Goal: Task Accomplishment & Management: Complete application form

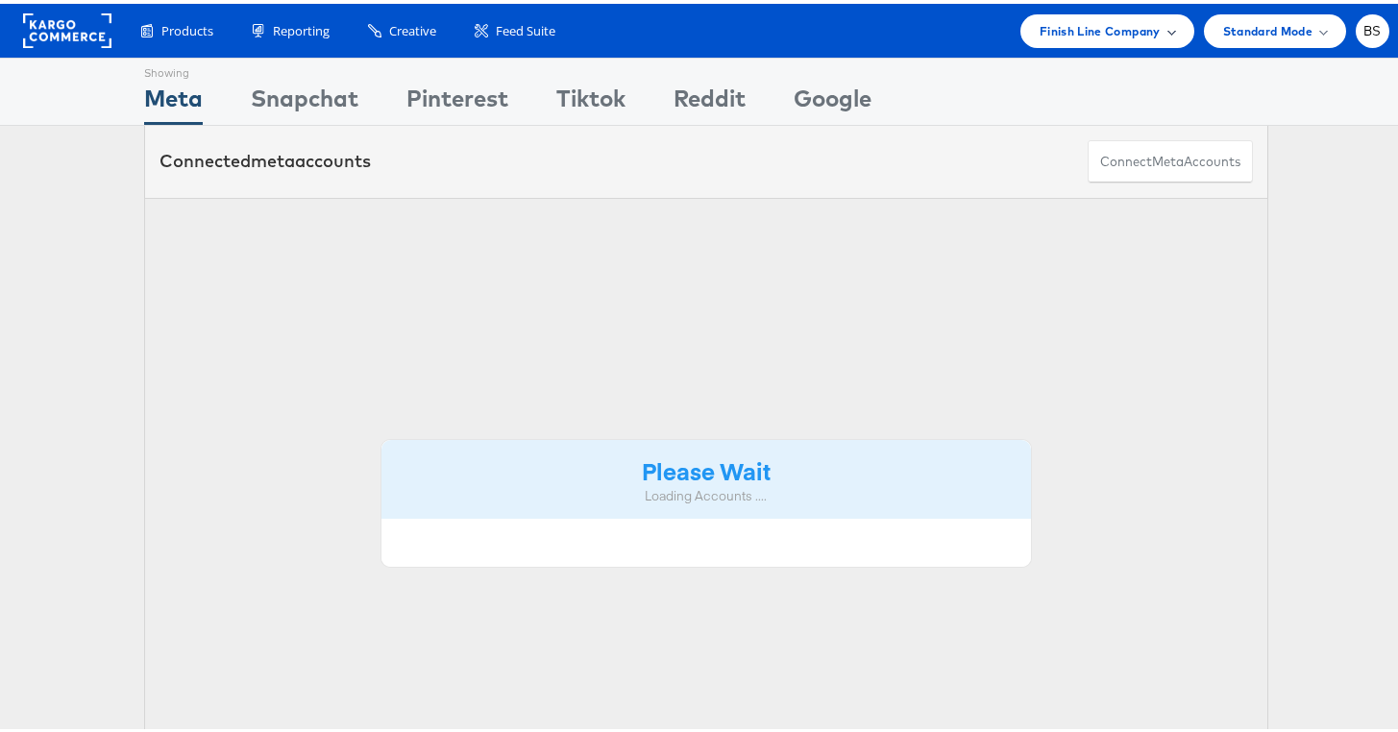
click at [1121, 23] on span "Finish Line Company" at bounding box center [1099, 27] width 121 height 20
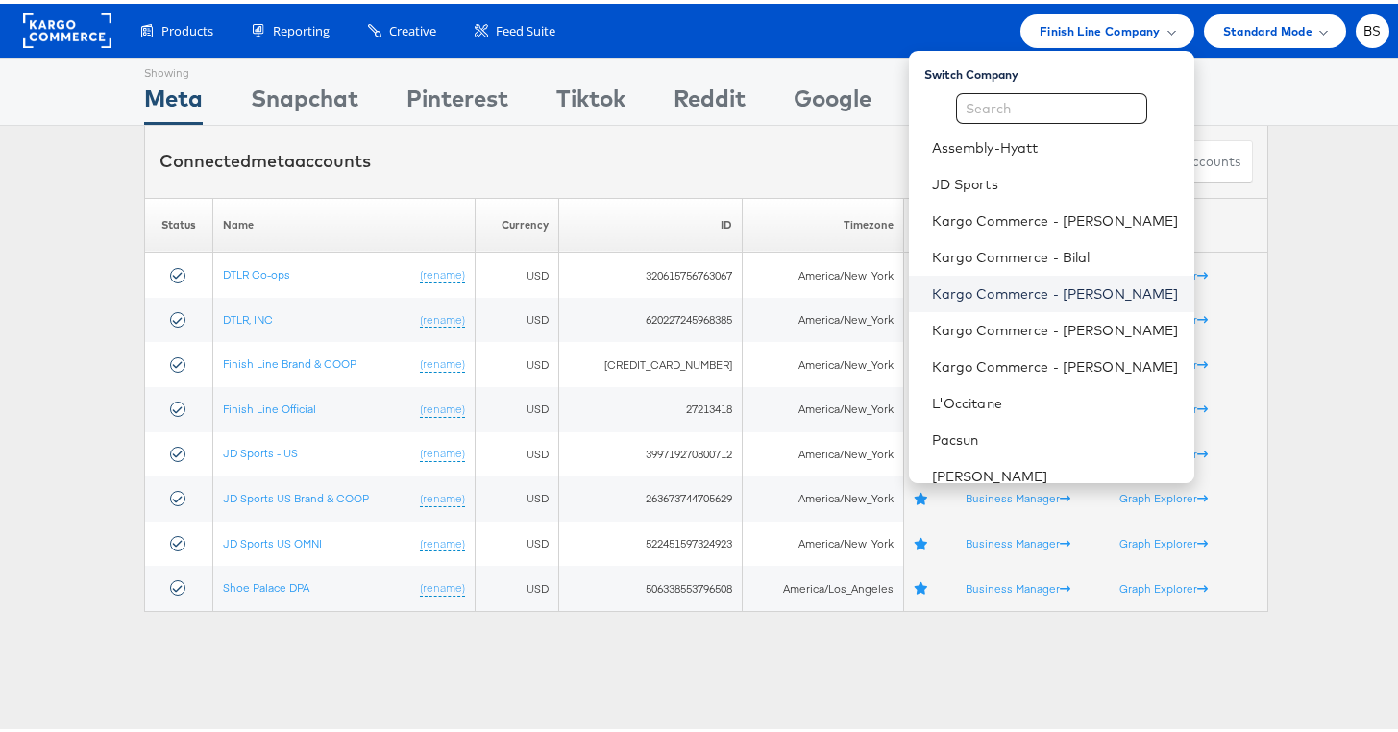
scroll to position [197, 0]
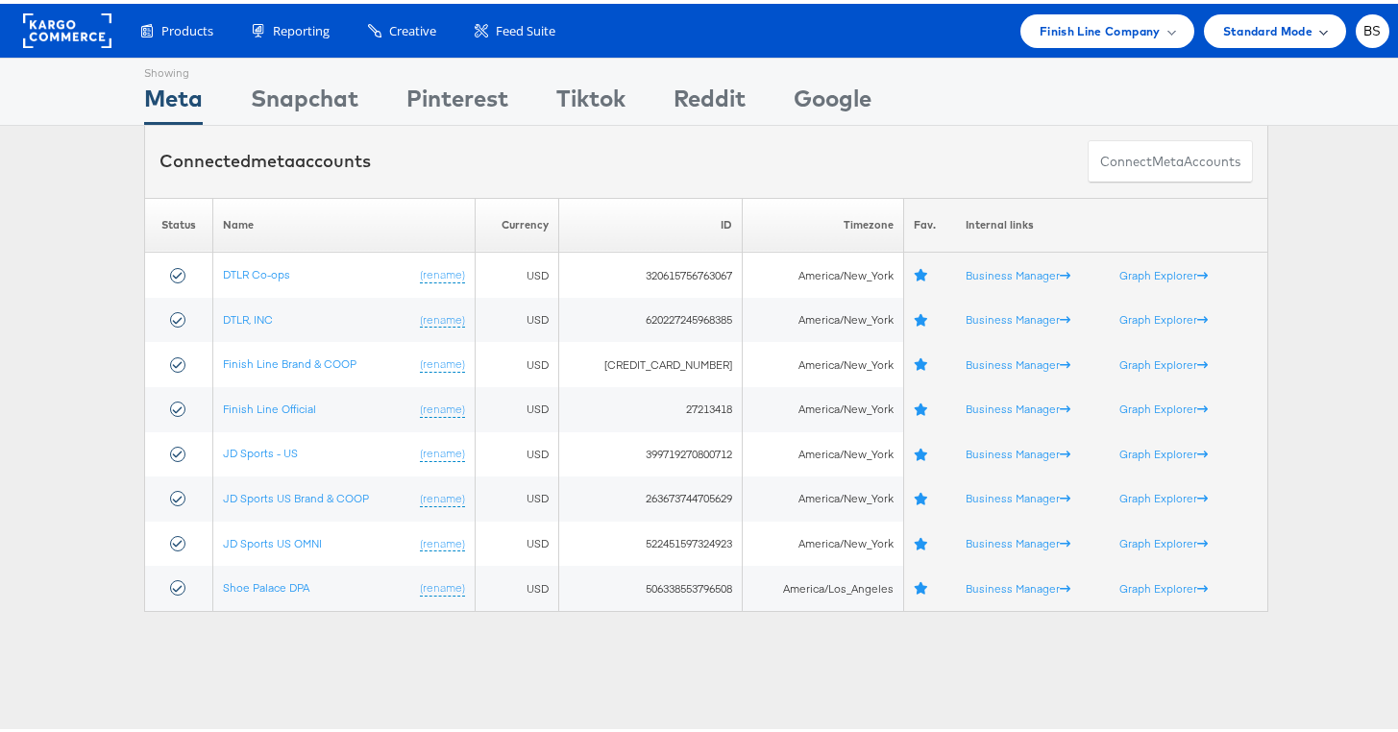
click at [1247, 33] on span "Standard Mode" at bounding box center [1267, 27] width 89 height 20
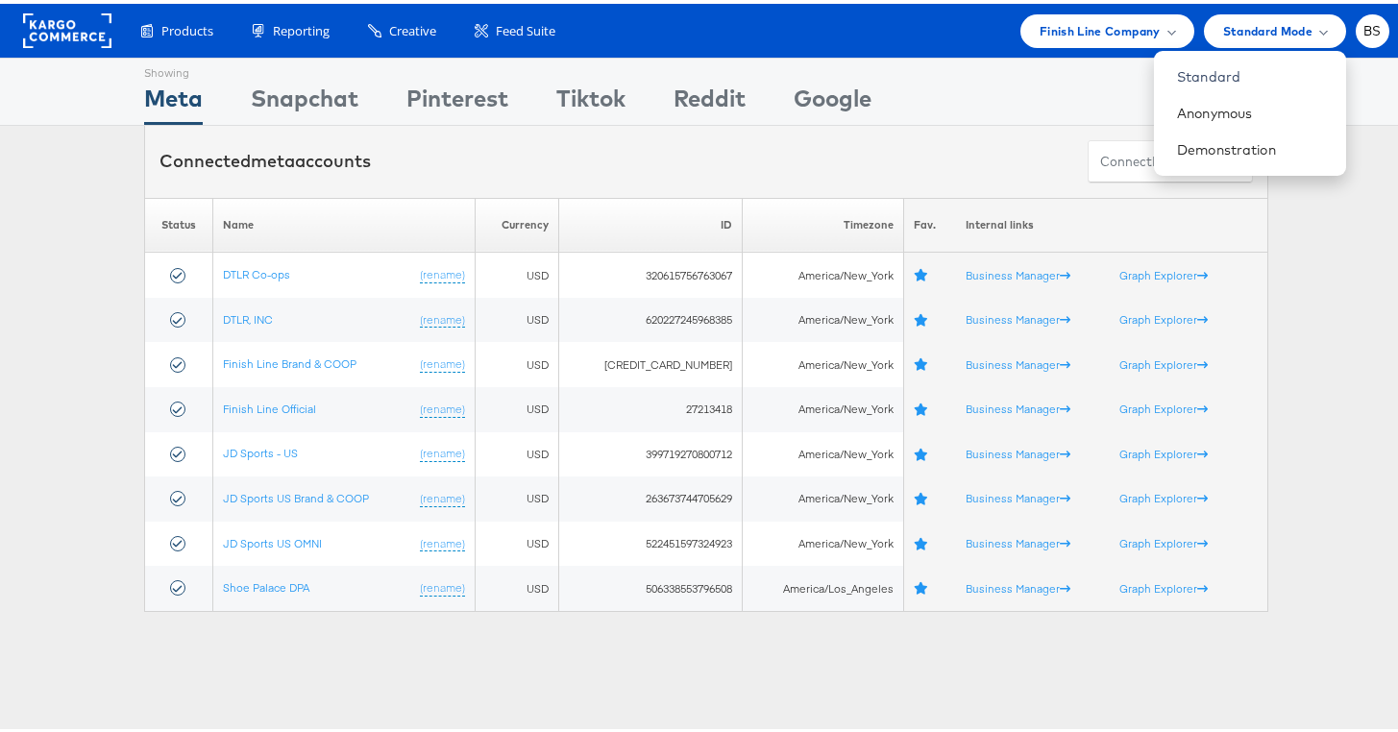
click at [1335, 15] on ul "Finish Line Company Switch Company Assembly-Hyatt JD Sports Kargo Commerce - Al…" at bounding box center [1200, 28] width 378 height 34
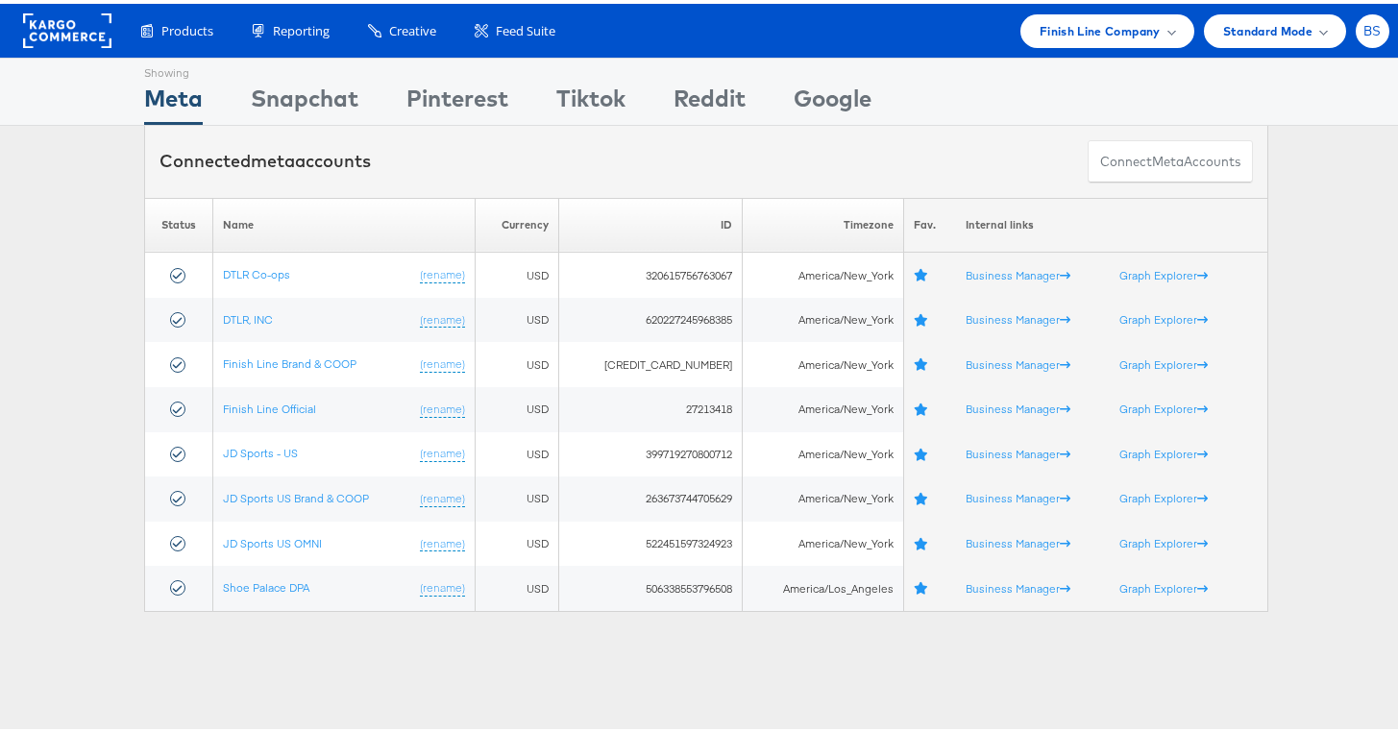
click at [1363, 21] on span "BS" at bounding box center [1372, 27] width 18 height 12
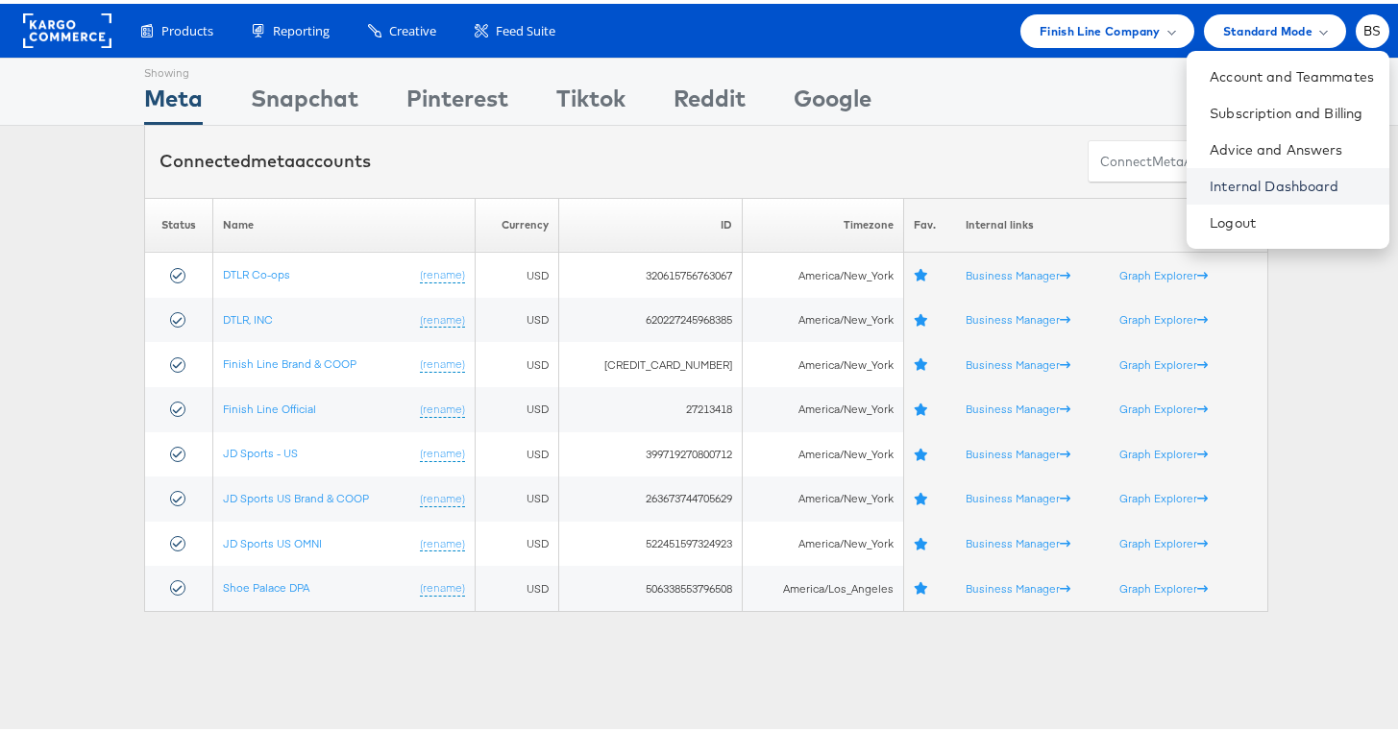
click at [1274, 181] on link "Internal Dashboard" at bounding box center [1291, 182] width 164 height 19
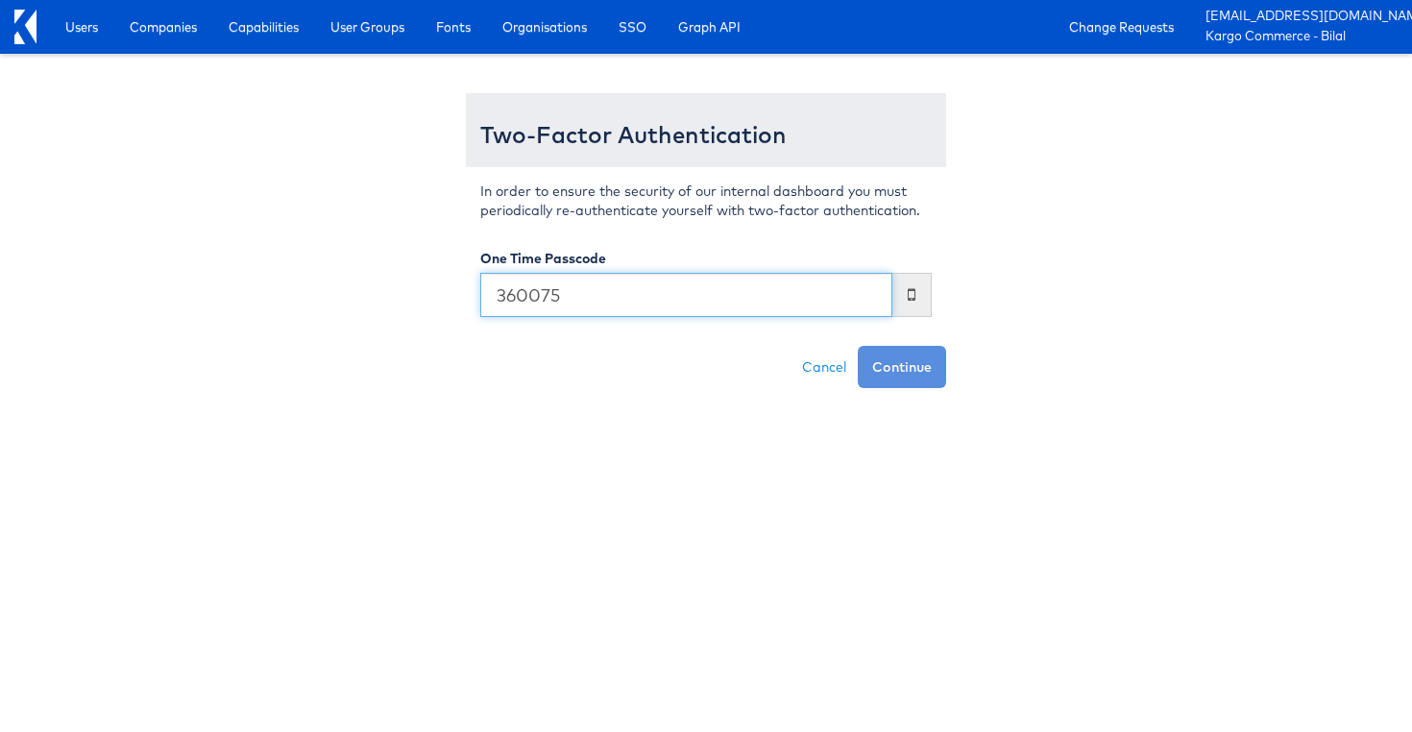
type input "360075"
click at [858, 346] on button "Continue" at bounding box center [902, 367] width 88 height 42
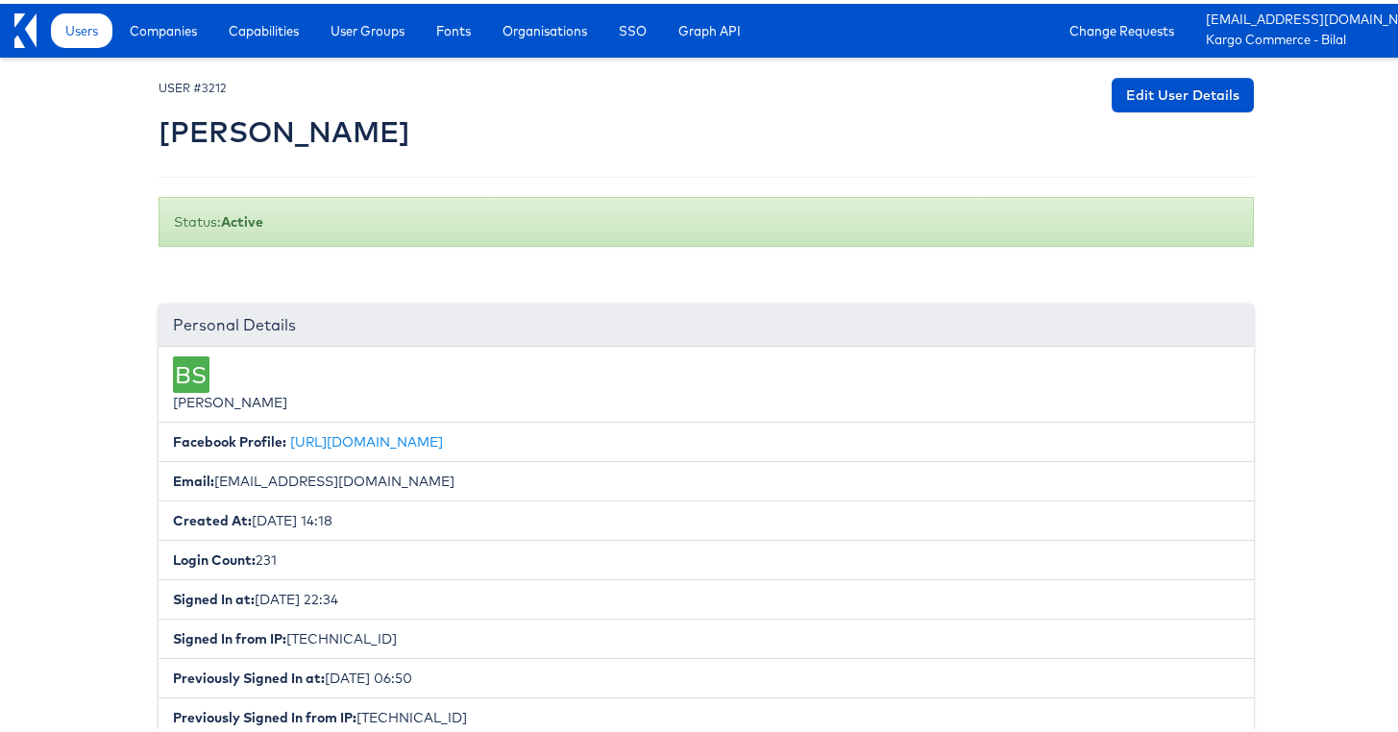
click at [630, 727] on li "Previously Signed In from IP: 108.65.112.8" at bounding box center [706, 714] width 1095 height 40
click at [153, 47] on div "Users Companies Capabilities User Groups Fonts Organisations SSO Graph API Chan…" at bounding box center [726, 27] width 1371 height 54
click at [170, 36] on span "Companies" at bounding box center [163, 26] width 67 height 19
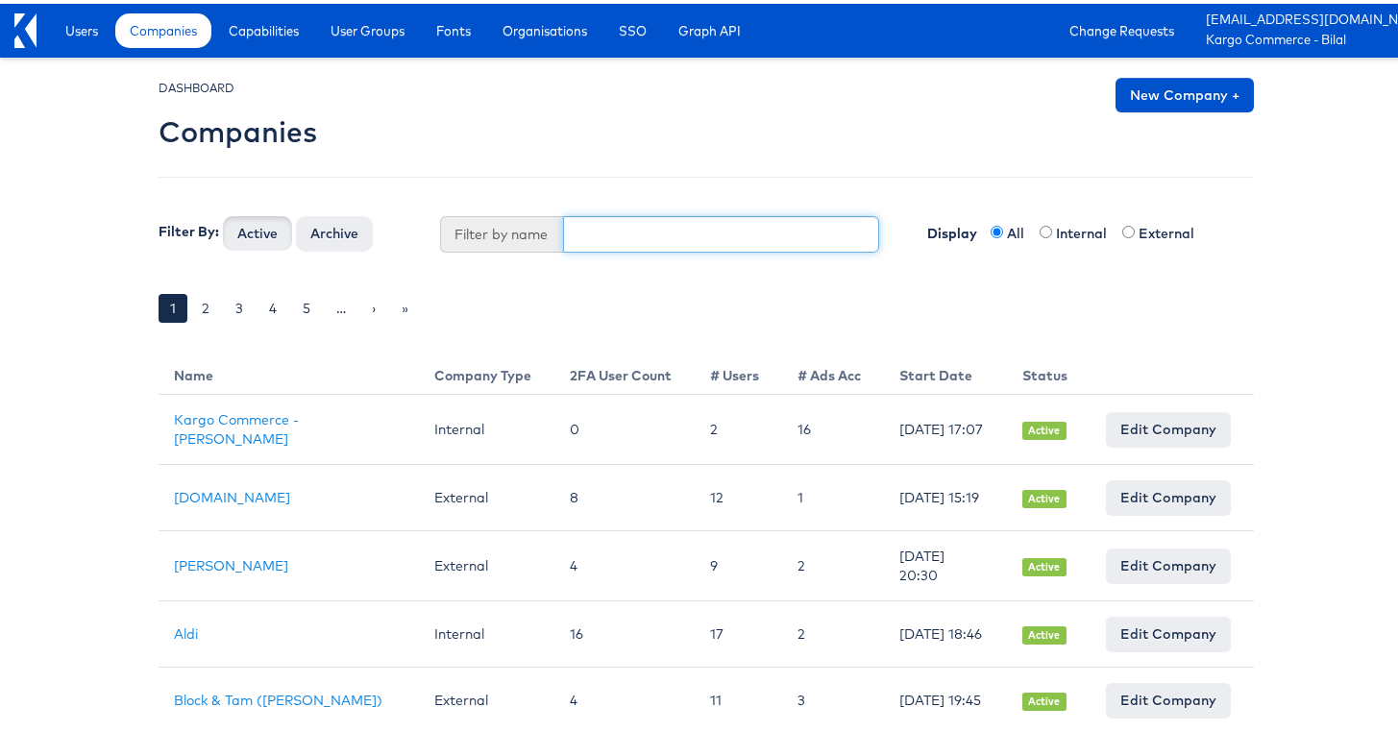
click at [631, 234] on input "text" at bounding box center [721, 230] width 317 height 37
type input "boot"
click at [223, 212] on button "Active" at bounding box center [257, 229] width 69 height 35
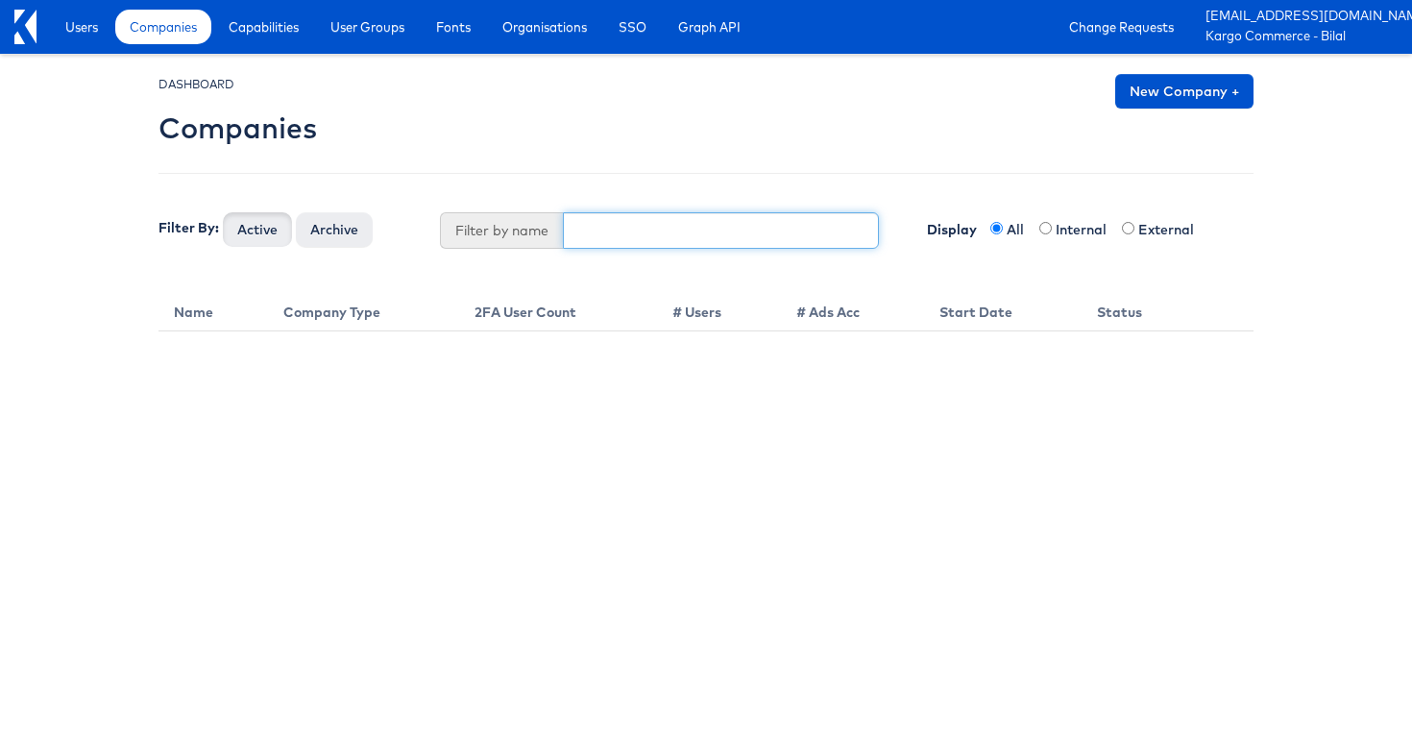
click at [223, 212] on button "Active" at bounding box center [257, 229] width 69 height 35
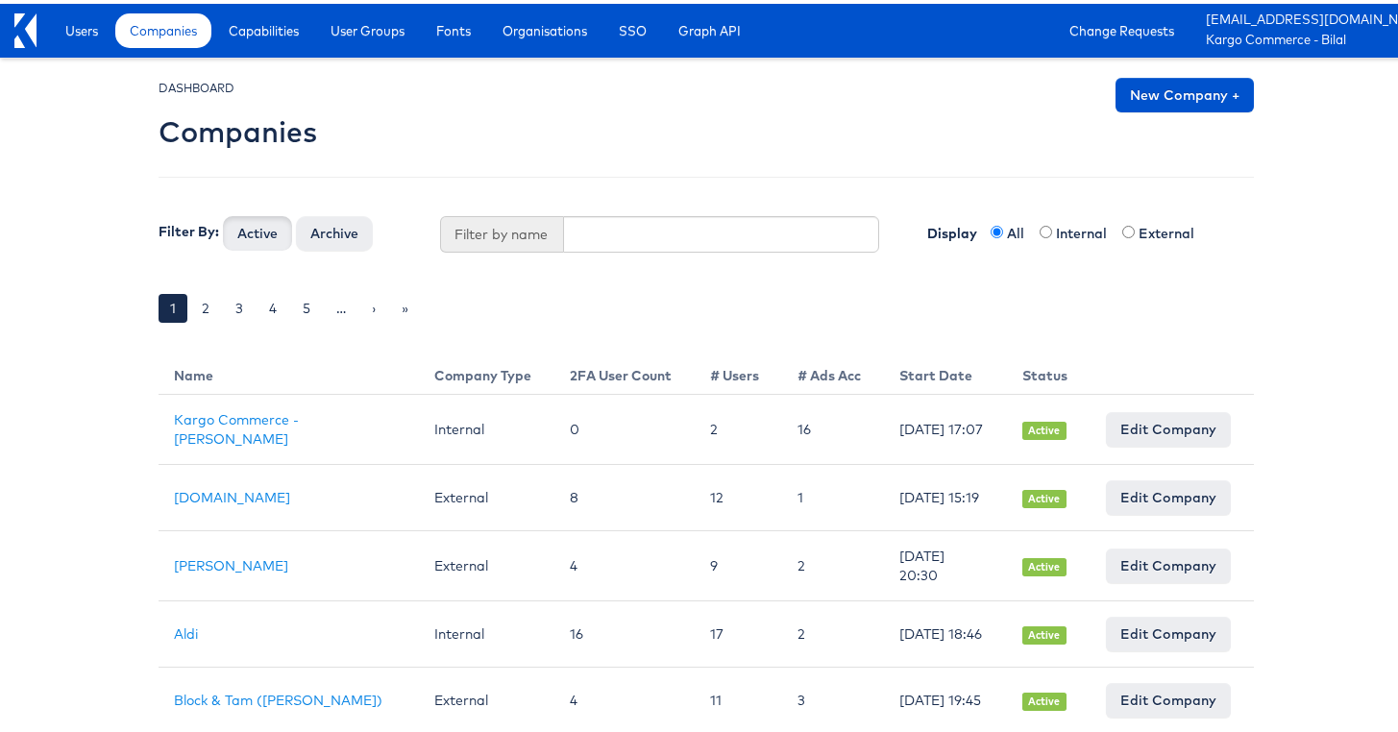
click at [693, 196] on div "DASHBOARD Companies New Company + Filter By: Active Archive Filter by name Disp…" at bounding box center [706, 210] width 1095 height 273
click at [1160, 84] on link "New Company +" at bounding box center [1184, 91] width 138 height 35
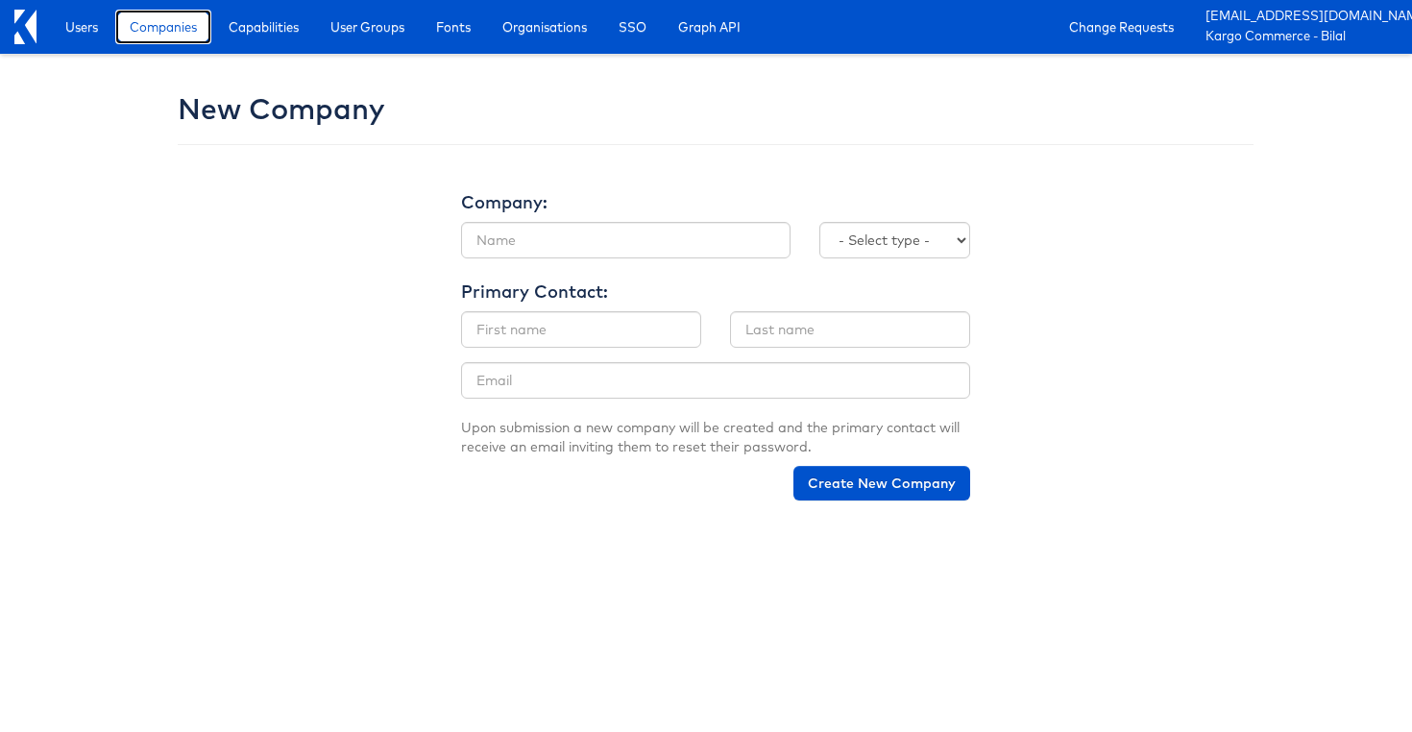
click at [169, 11] on link "Companies" at bounding box center [163, 27] width 96 height 35
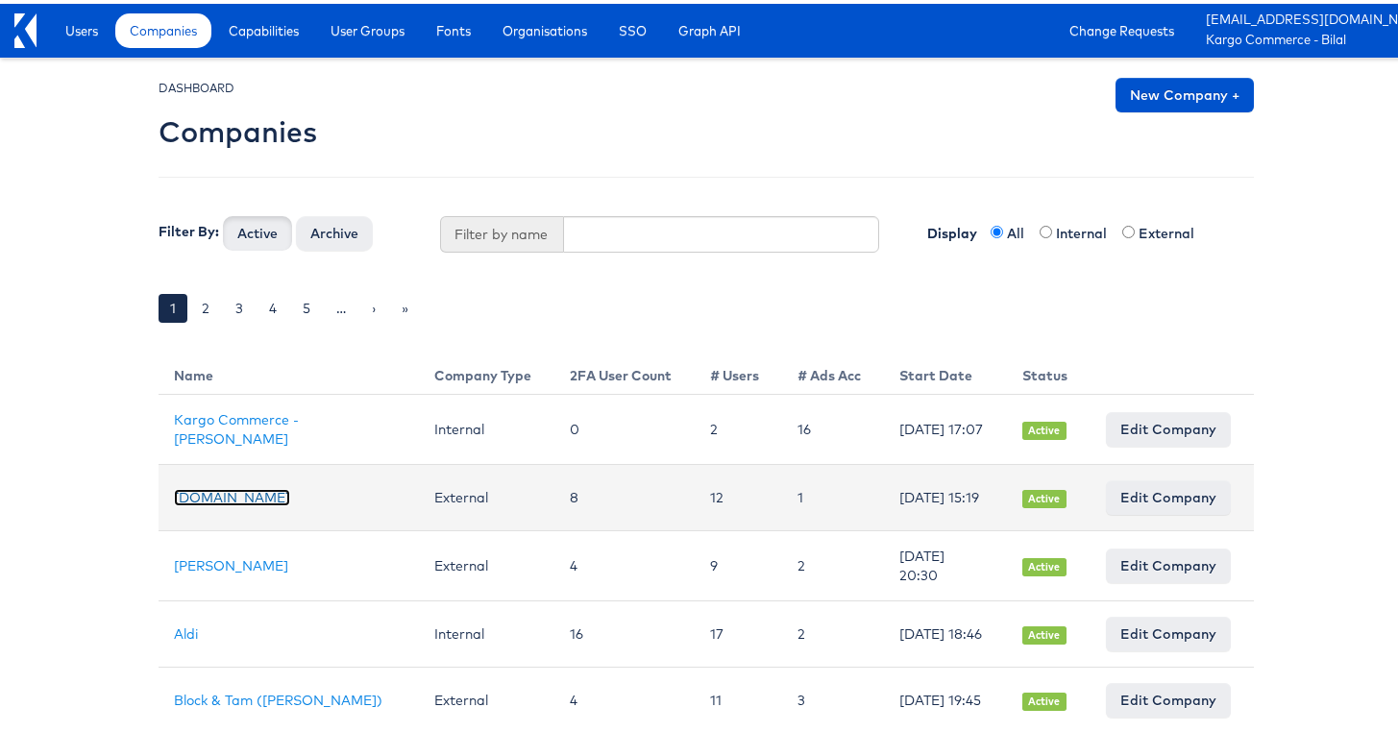
click at [212, 500] on link "Cars.com" at bounding box center [232, 493] width 116 height 17
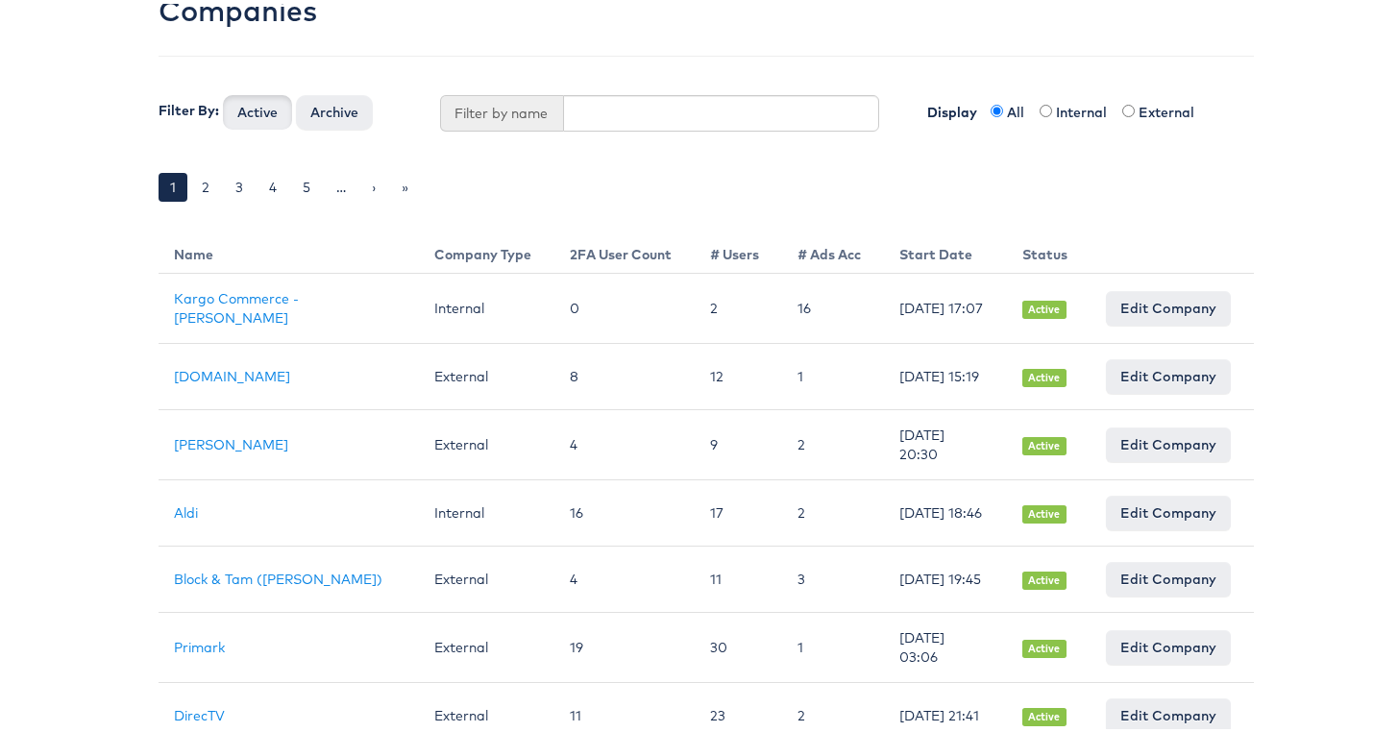
scroll to position [246, 0]
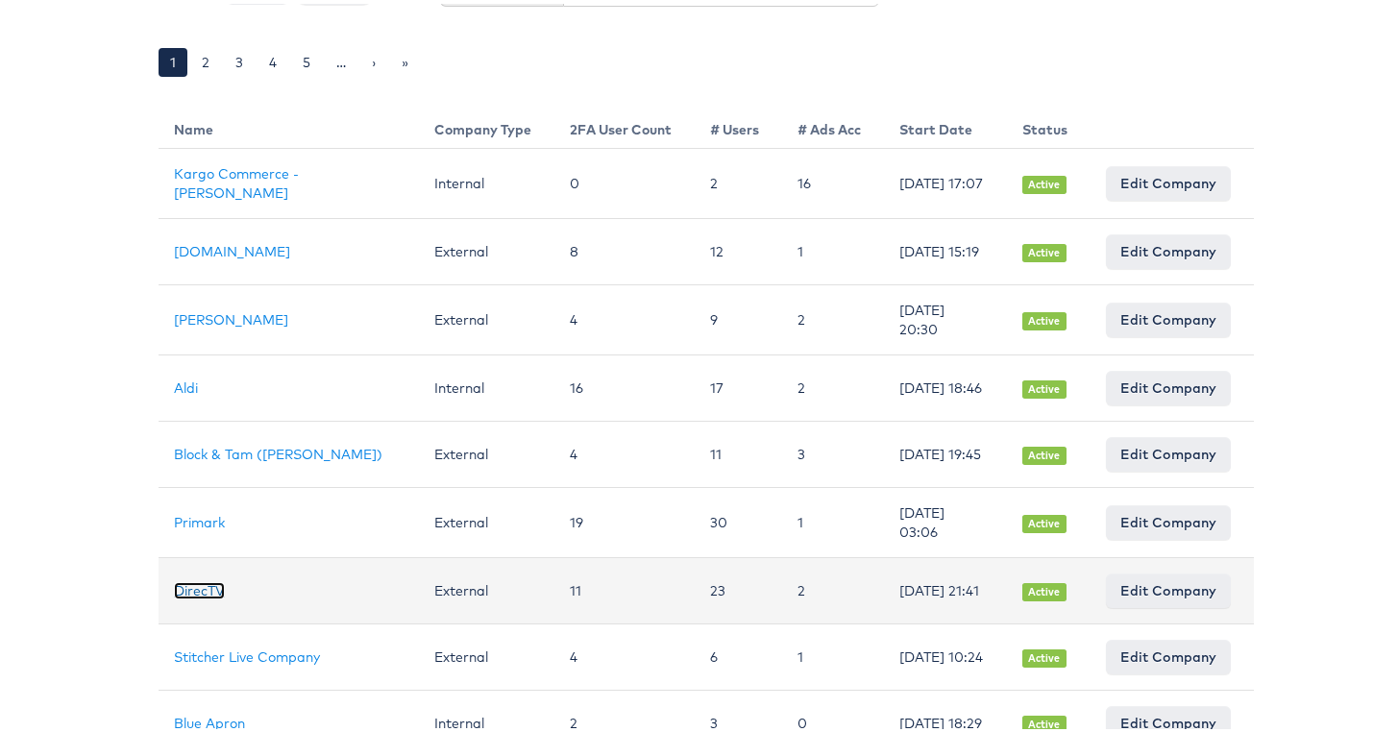
click at [179, 596] on link "DirecTV" at bounding box center [199, 586] width 51 height 17
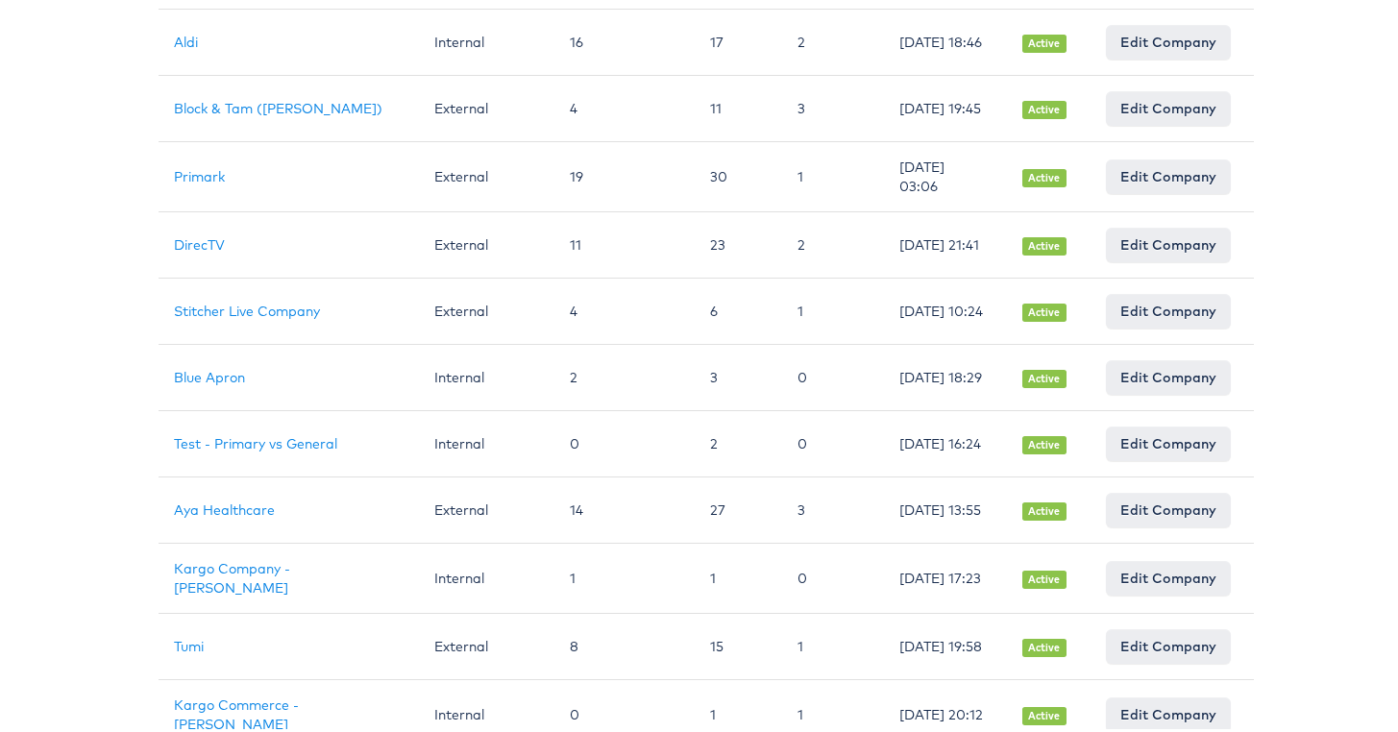
scroll to position [648, 0]
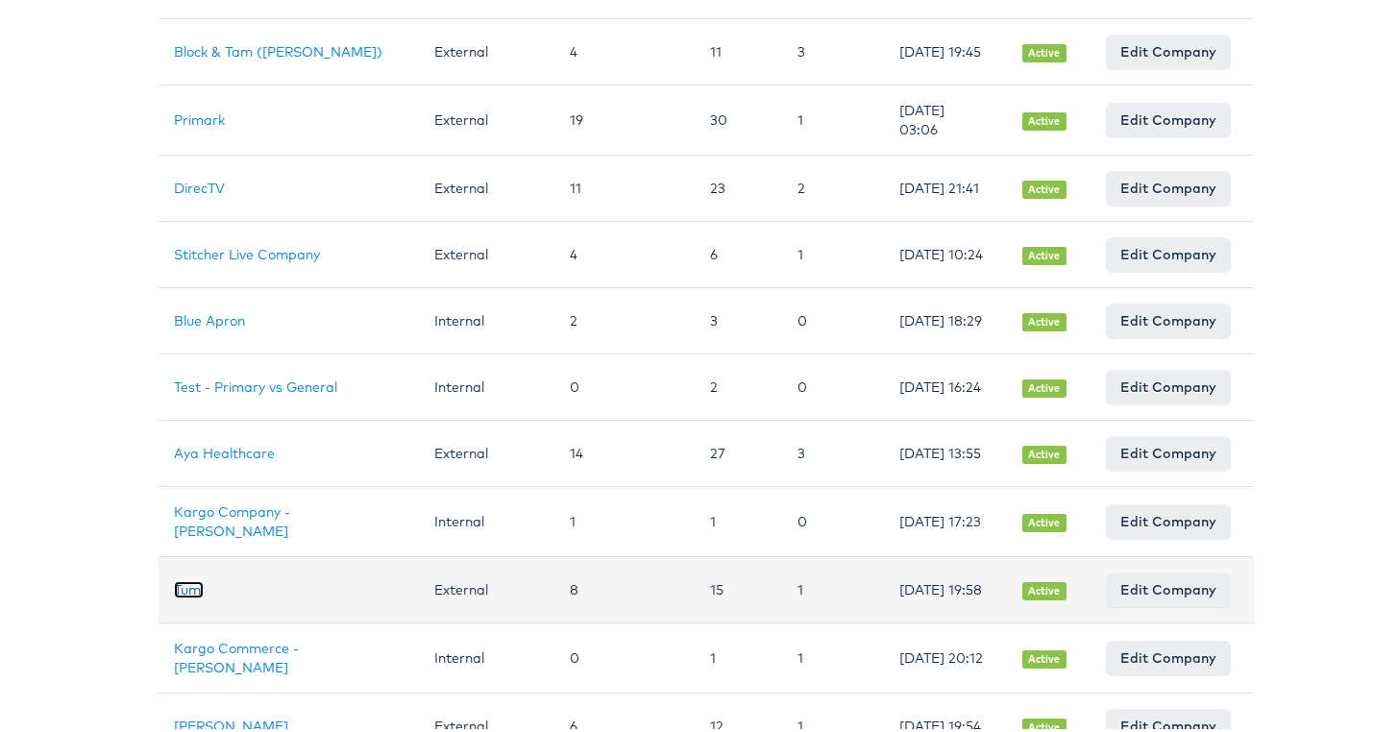
click at [188, 595] on link "Tumi" at bounding box center [189, 585] width 30 height 17
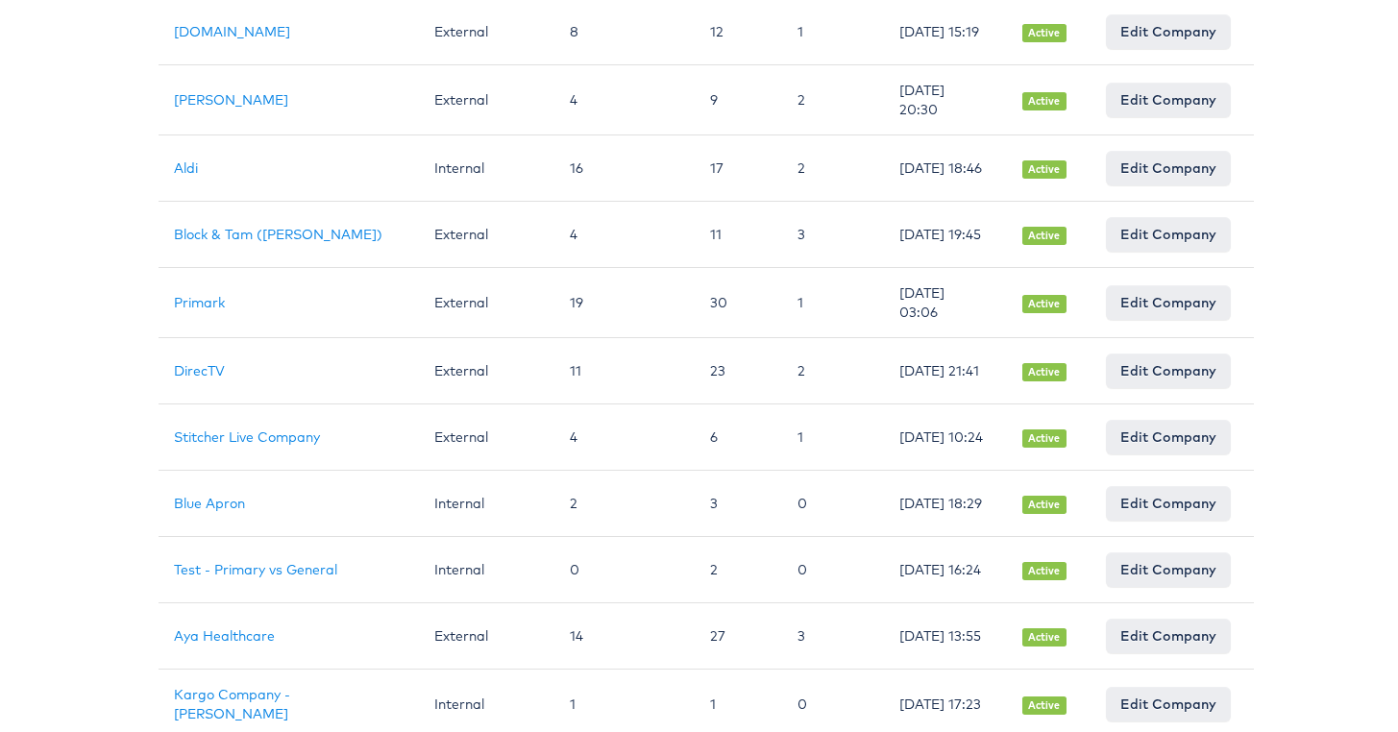
scroll to position [0, 0]
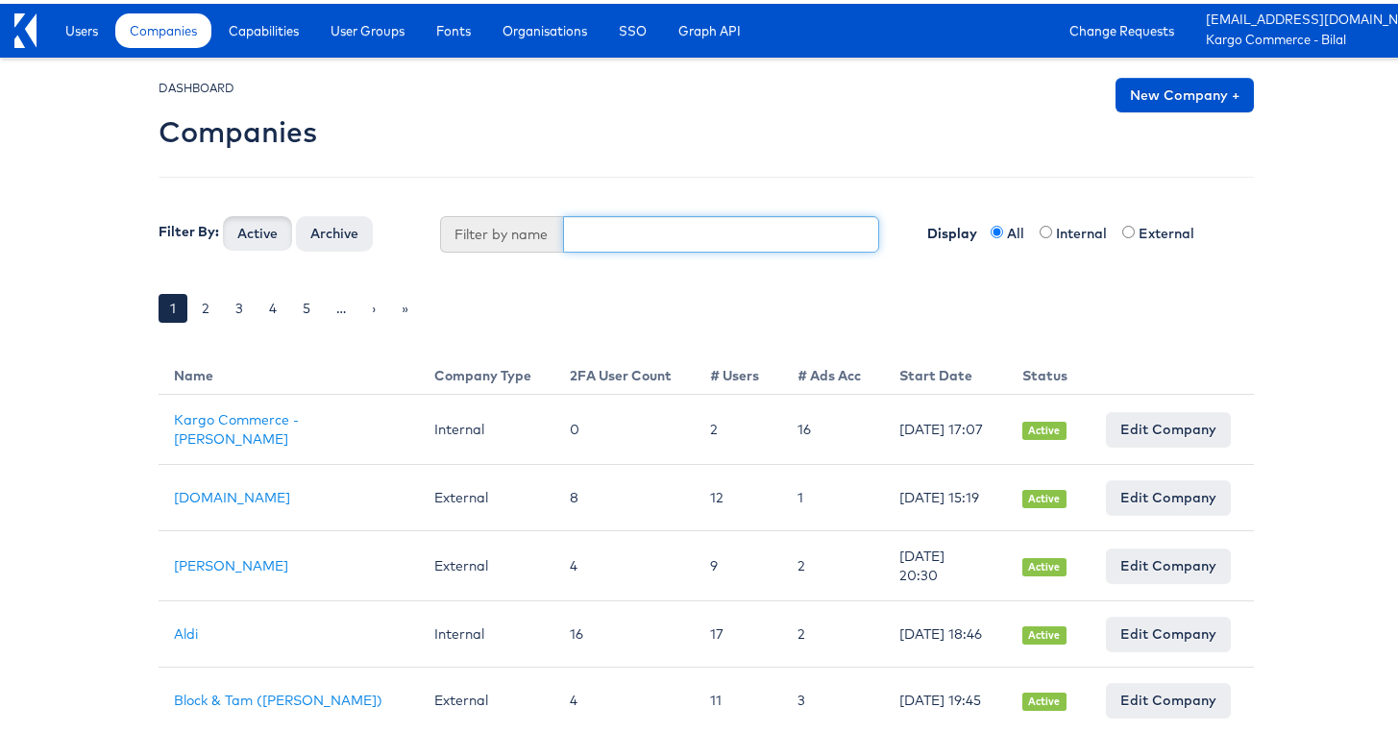
click at [619, 218] on input "text" at bounding box center [721, 230] width 317 height 37
type input "door"
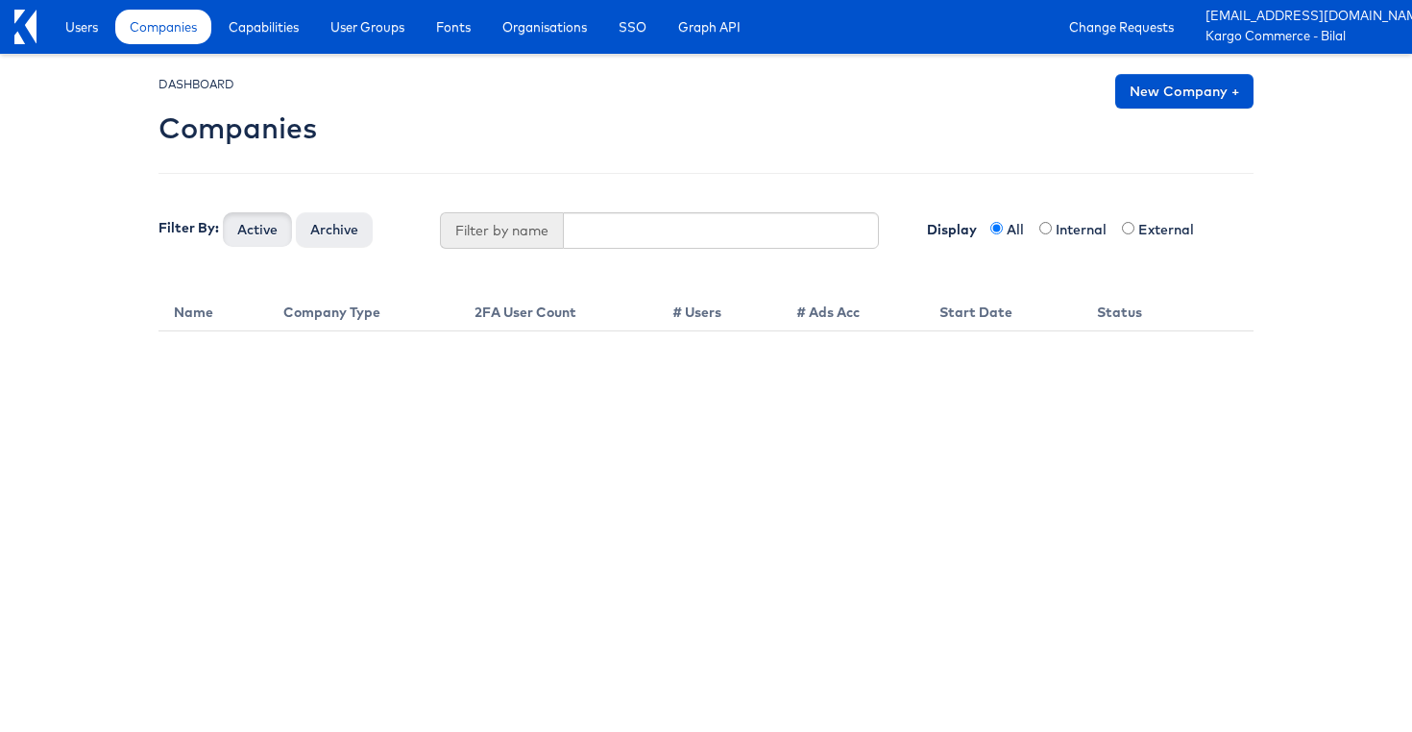
click at [866, 155] on div "DASHBOARD Companies New Company + Filter By: Active Archive Filter by name Disp…" at bounding box center [706, 180] width 1095 height 213
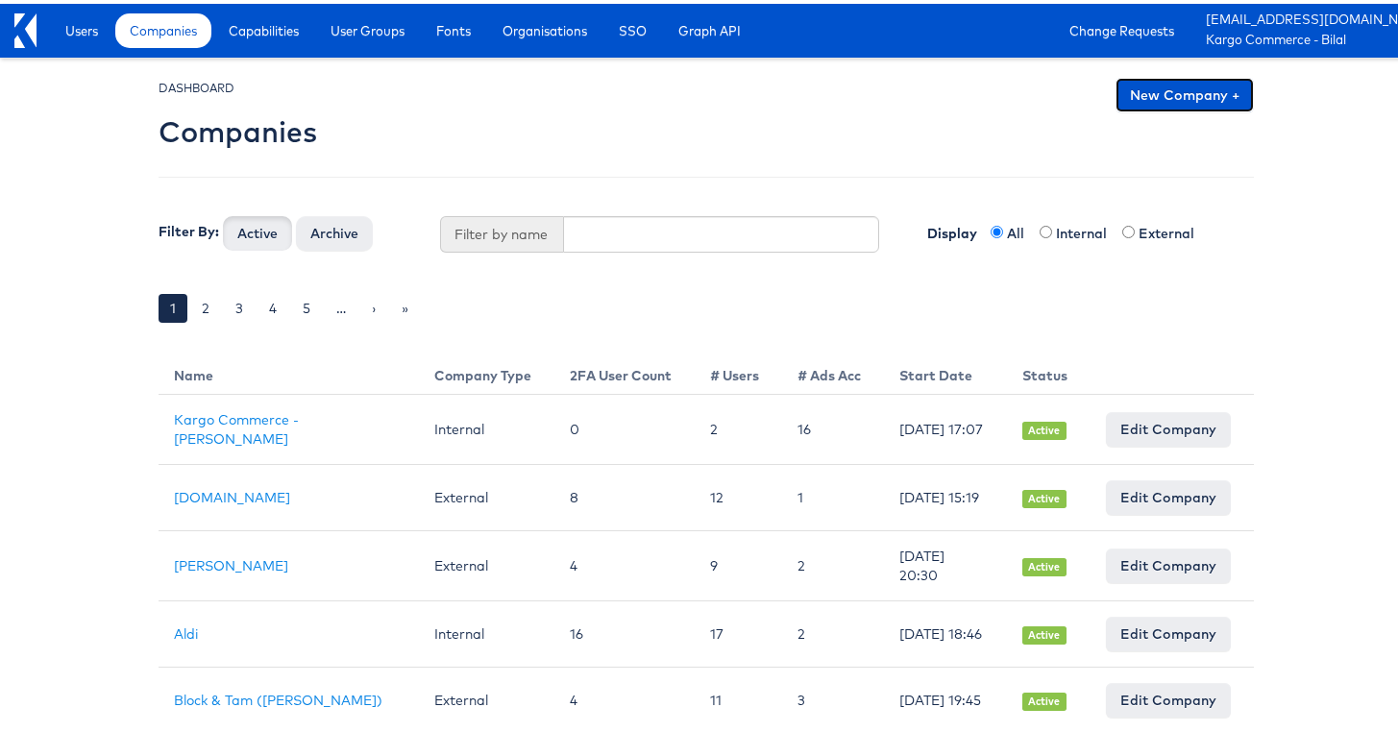
click at [1191, 87] on link "New Company +" at bounding box center [1184, 91] width 138 height 35
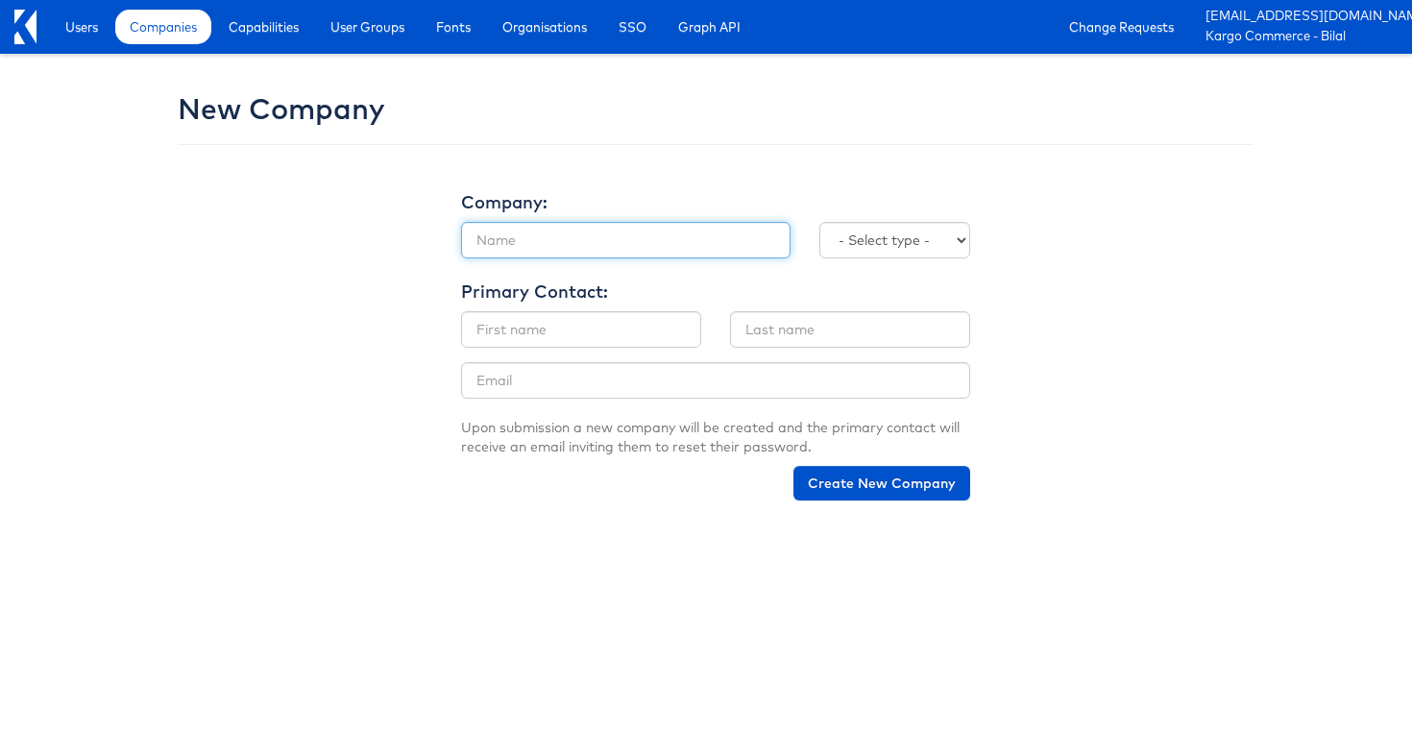
click at [576, 237] on input "text" at bounding box center [625, 240] width 329 height 37
type input "Boot Barn"
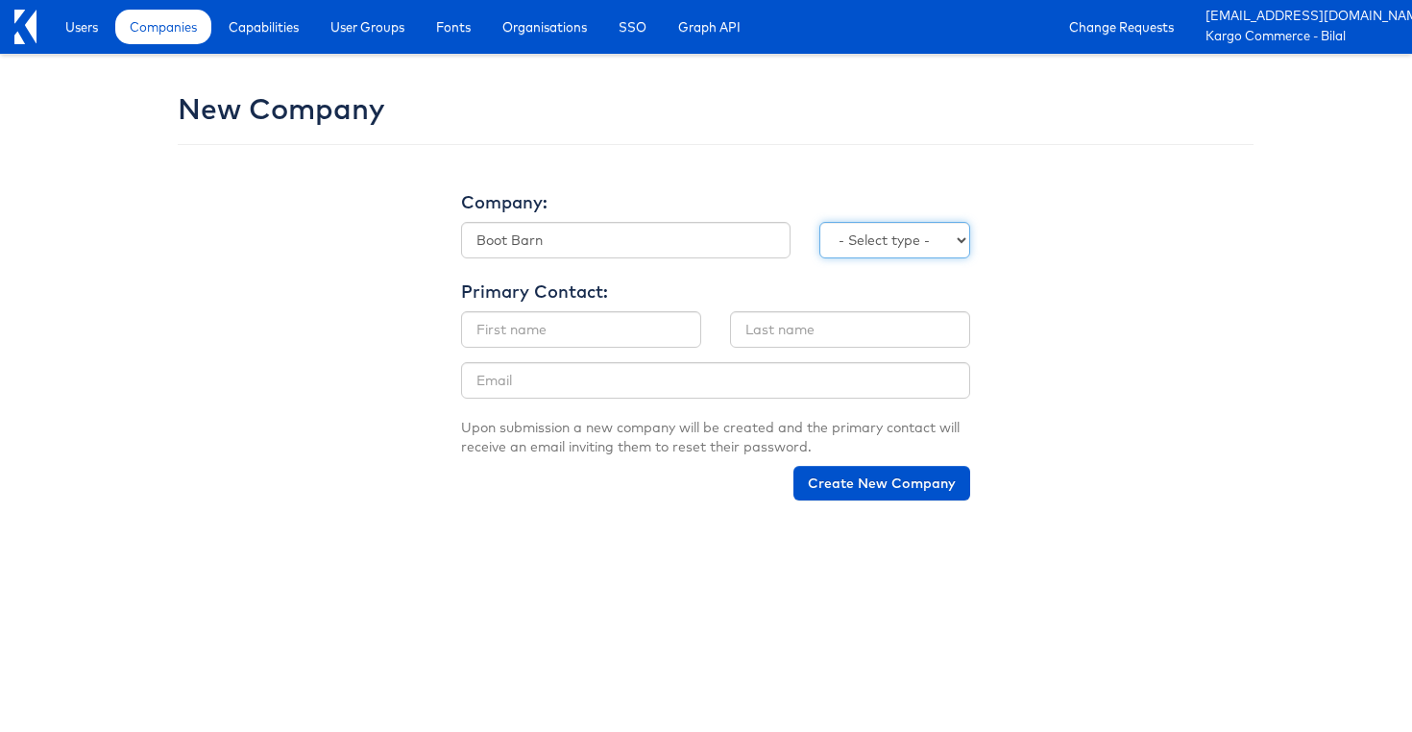
click at [919, 230] on select "- Select type - Internal External" at bounding box center [894, 240] width 151 height 37
select select "EXTERNAL"
click at [652, 324] on input "text" at bounding box center [581, 329] width 240 height 37
type input "Bilal"
type input "Shreidi"
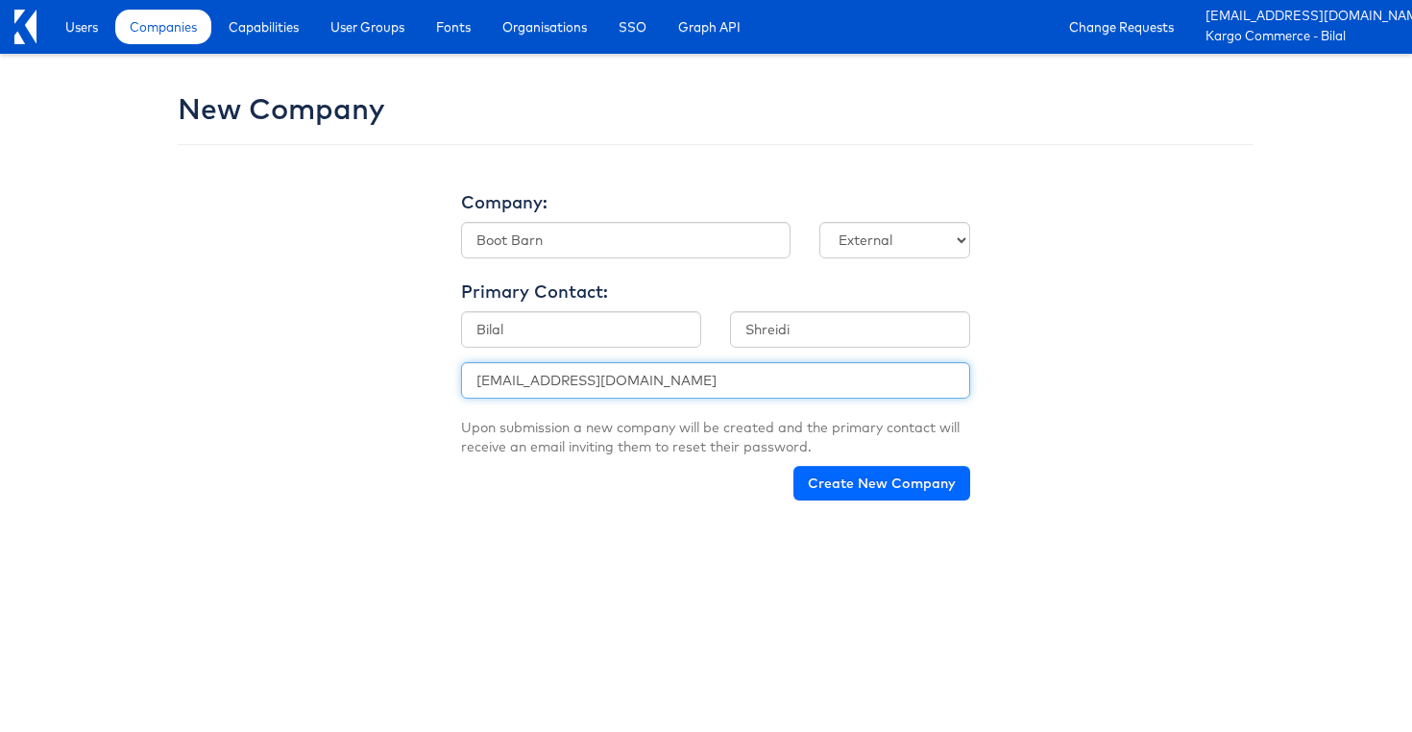
type input "[EMAIL_ADDRESS][DOMAIN_NAME]"
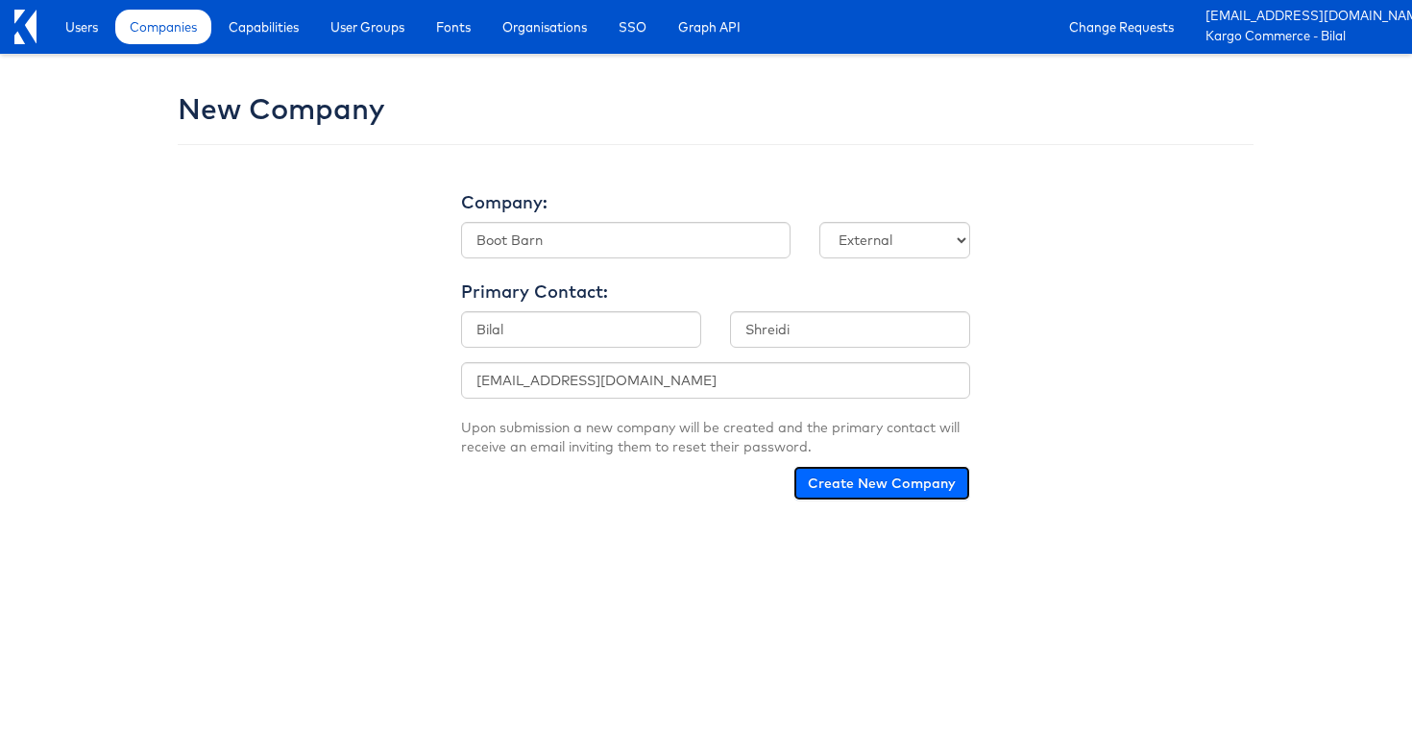
click at [864, 469] on button "Create New Company" at bounding box center [881, 483] width 177 height 35
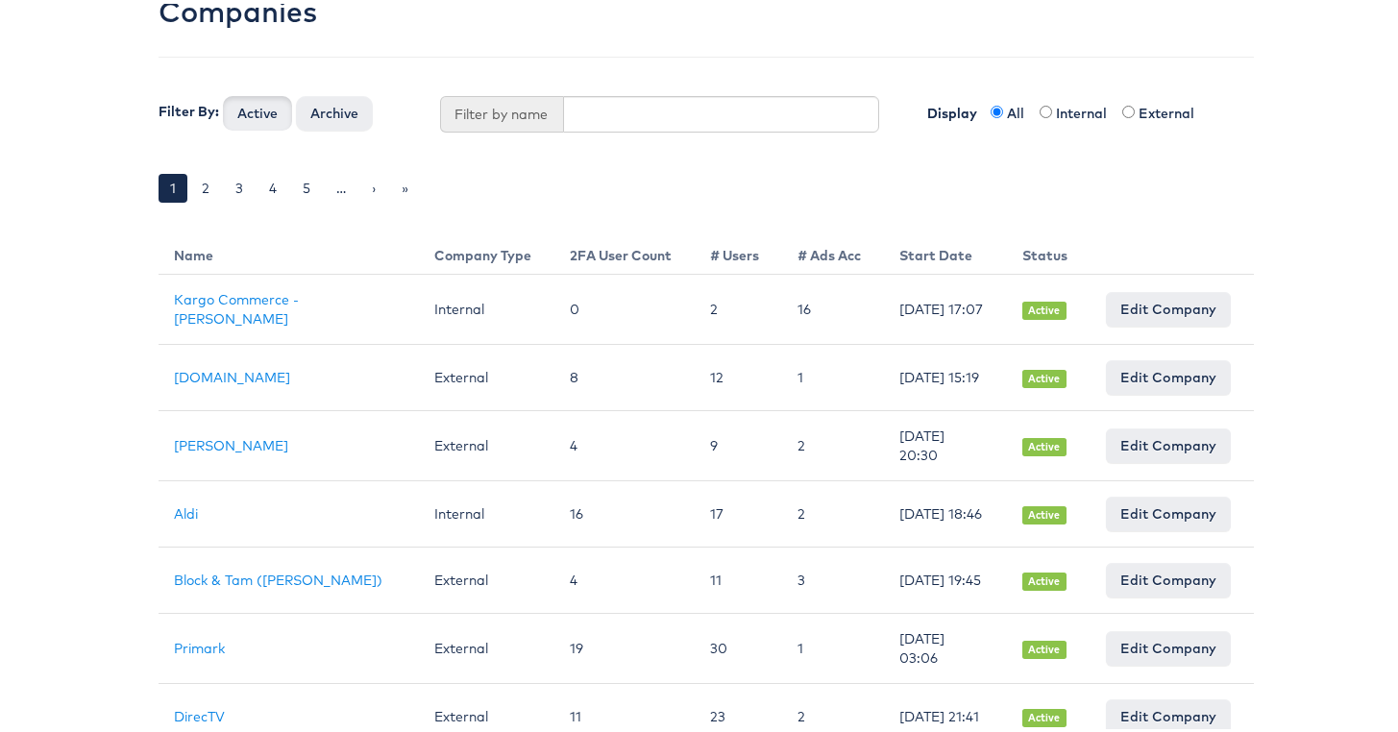
scroll to position [161, 0]
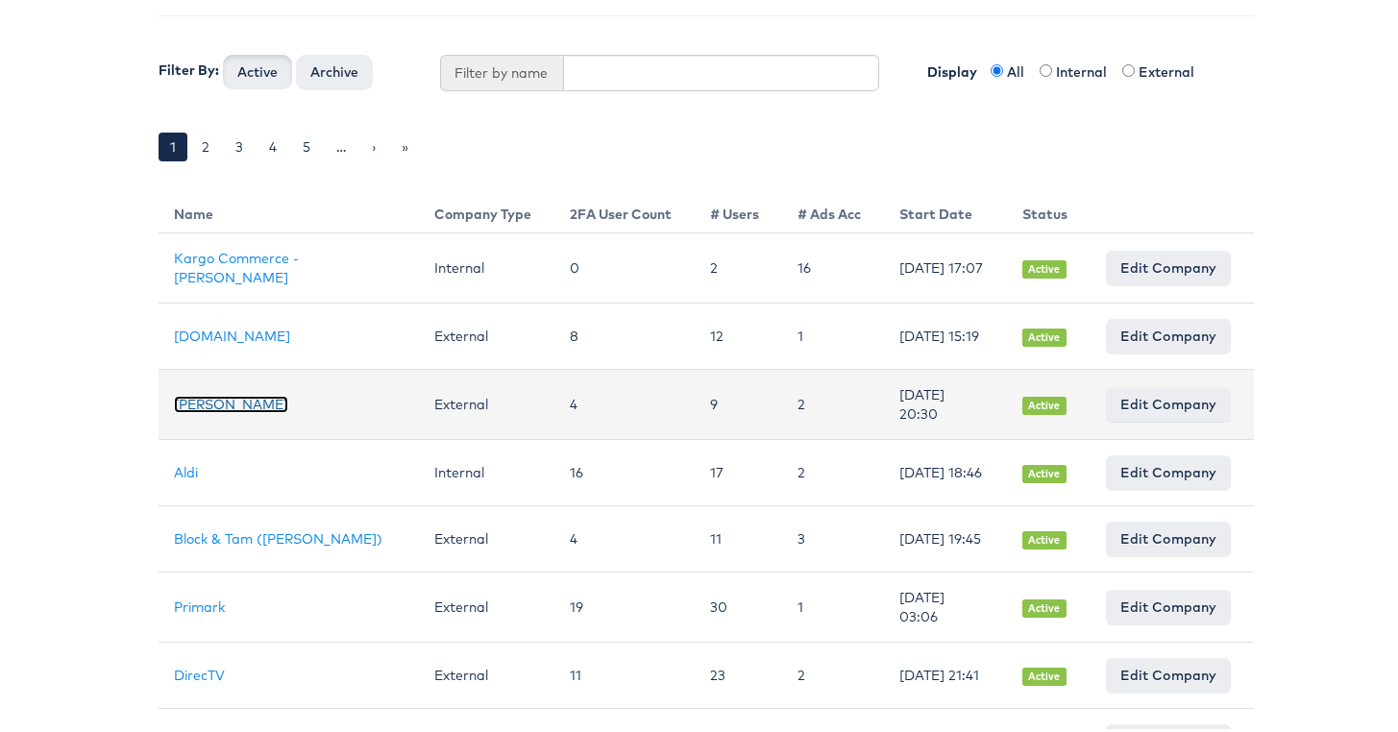
click at [174, 405] on link "[PERSON_NAME]" at bounding box center [231, 400] width 114 height 17
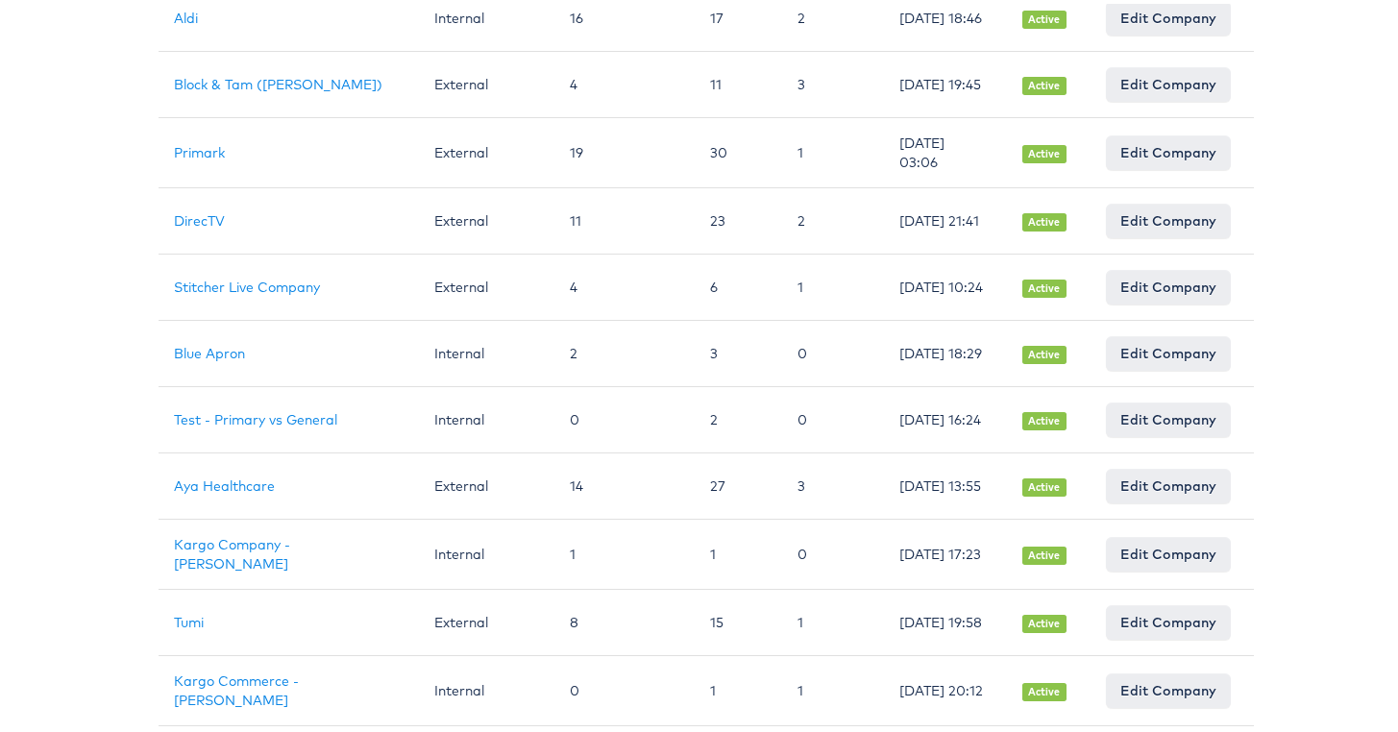
scroll to position [0, 0]
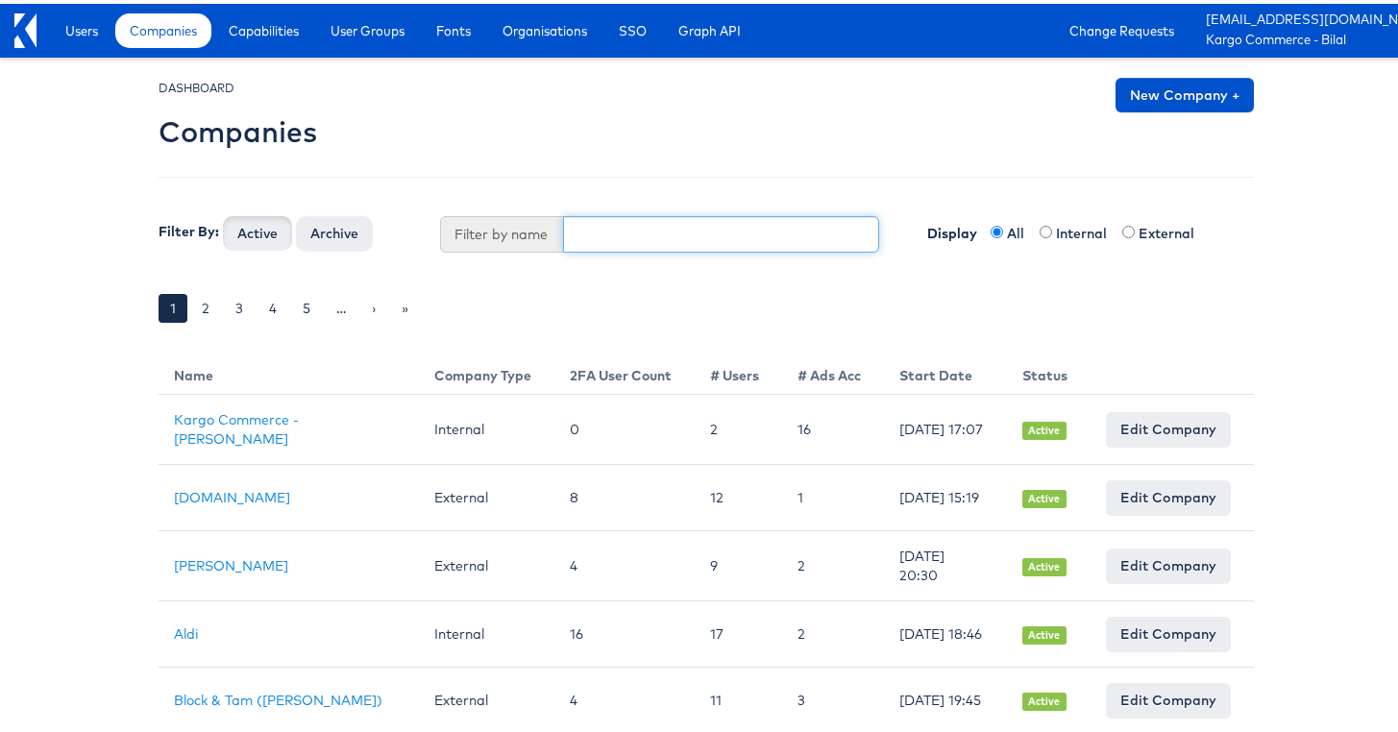
click at [591, 237] on input "text" at bounding box center [721, 230] width 317 height 37
click at [223, 212] on button "Active" at bounding box center [257, 229] width 69 height 35
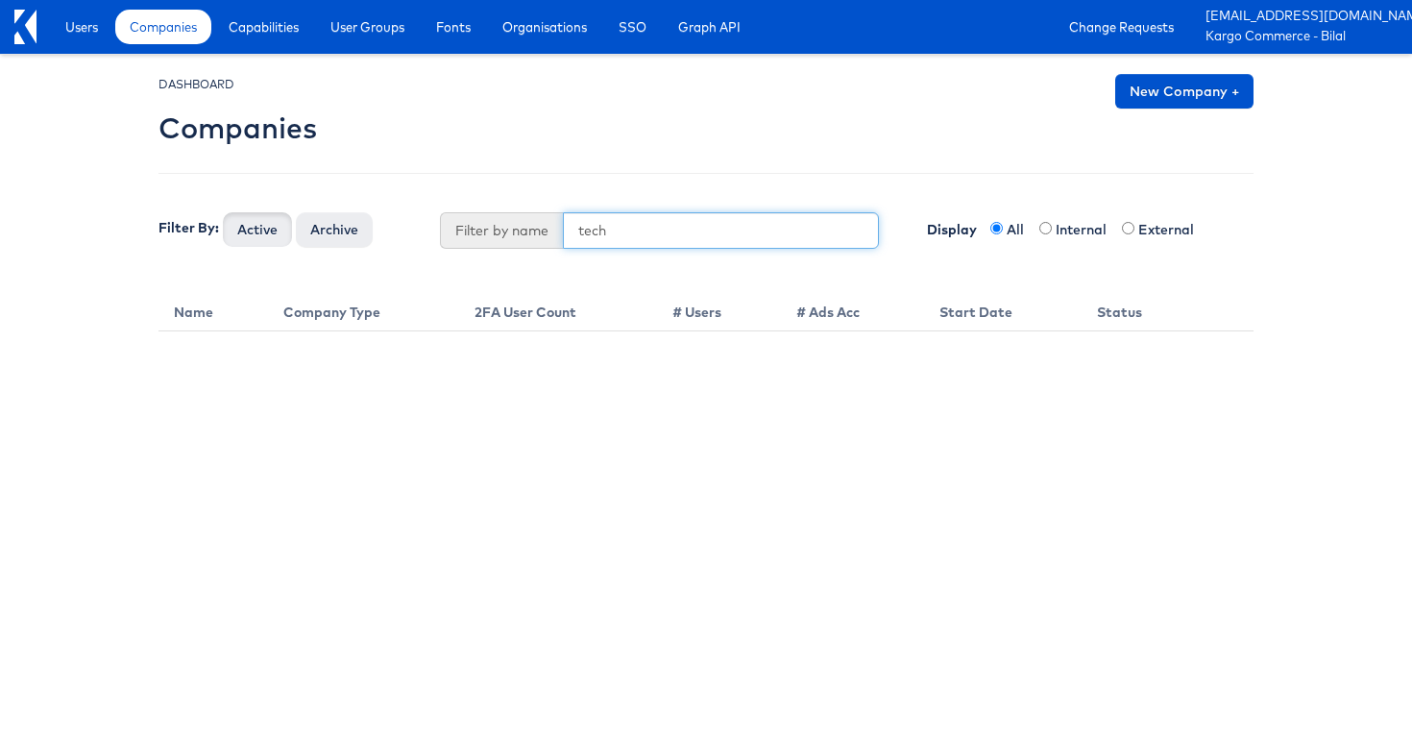
click at [223, 212] on button "Active" at bounding box center [257, 229] width 69 height 35
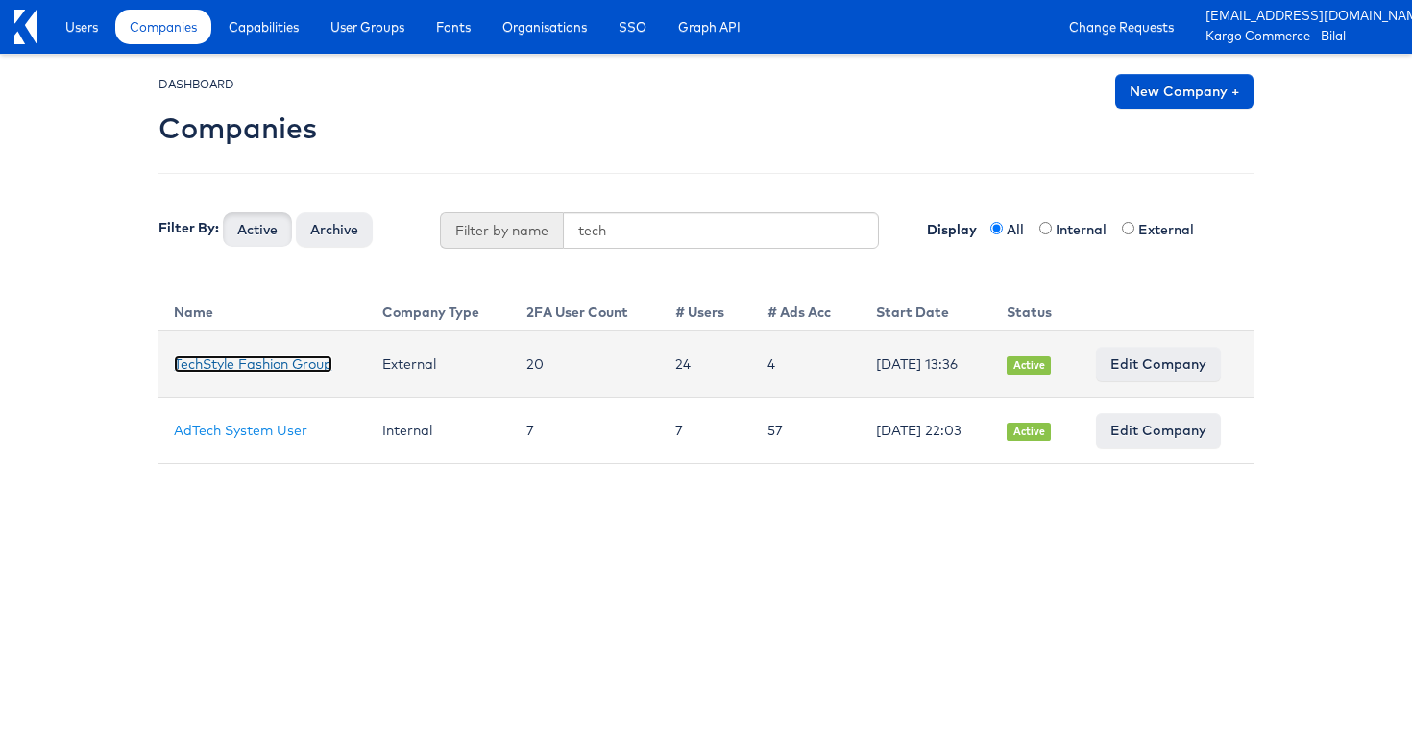
click at [239, 359] on link "TechStyle Fashion Group" at bounding box center [253, 363] width 159 height 17
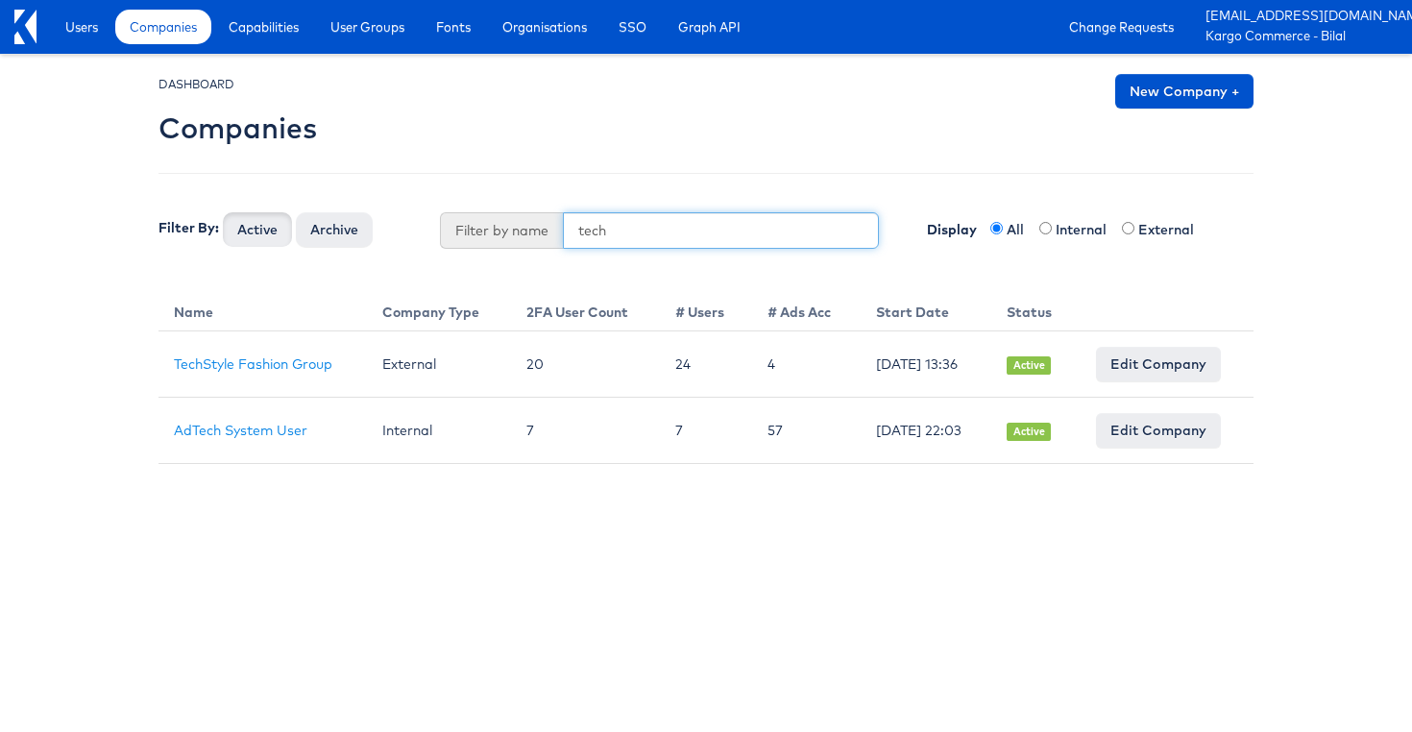
click at [634, 232] on input "tech" at bounding box center [721, 230] width 317 height 37
click at [223, 212] on button "Active" at bounding box center [257, 229] width 69 height 35
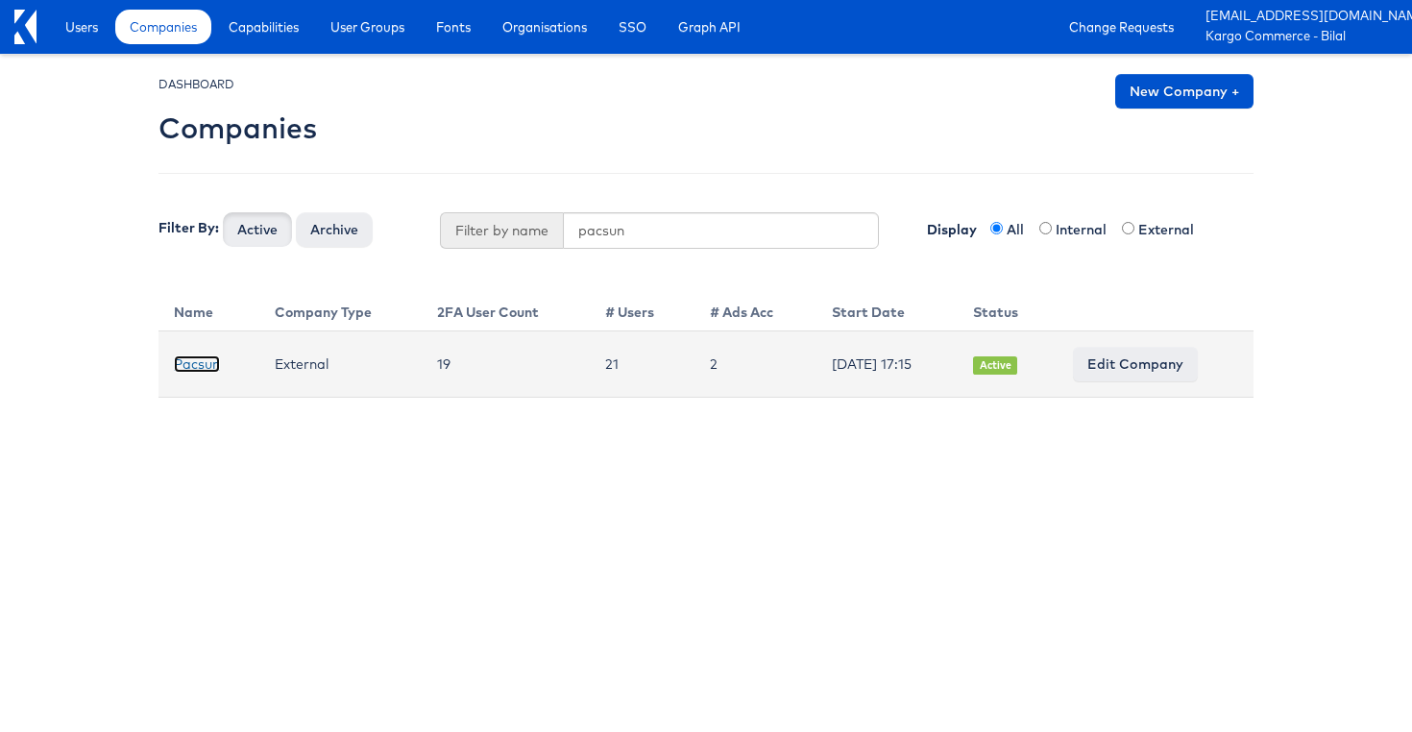
click at [199, 367] on link "Pacsun" at bounding box center [197, 363] width 46 height 17
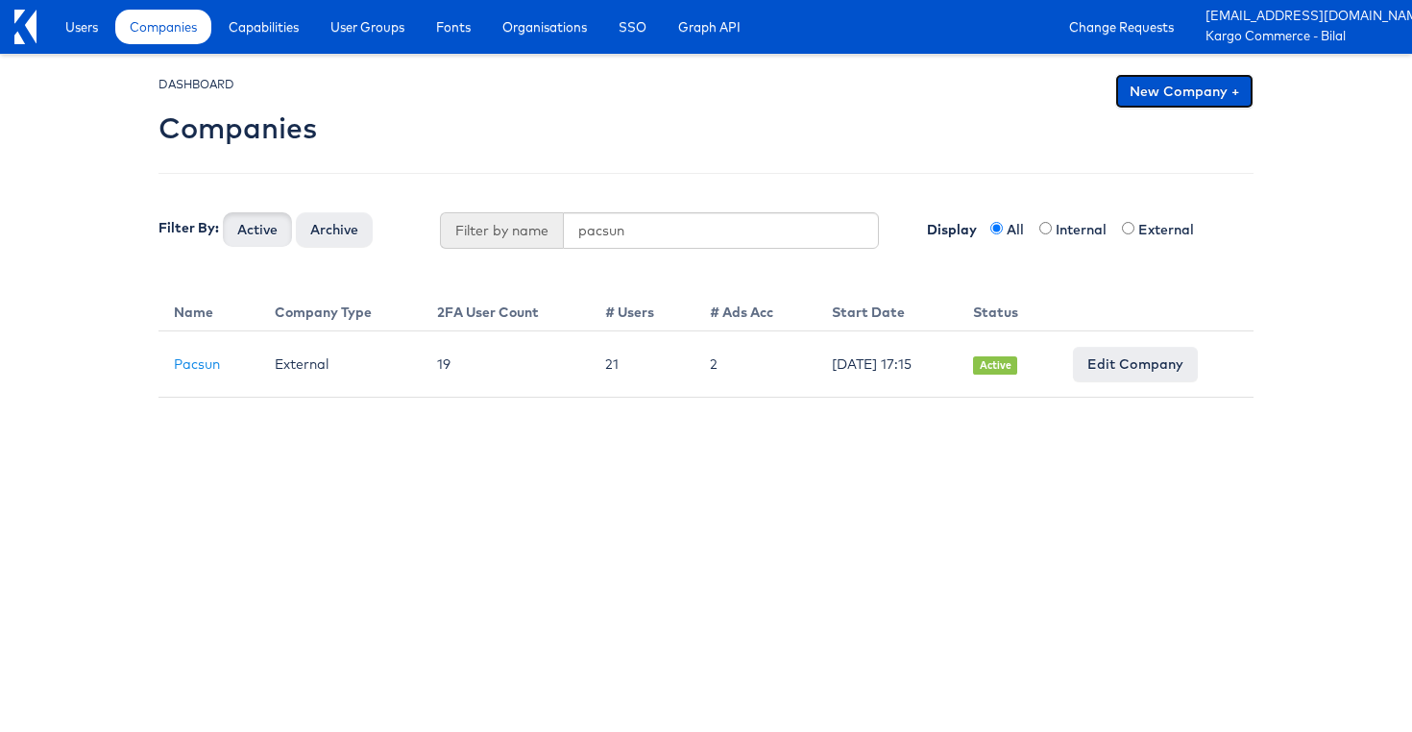
click at [1194, 100] on link "New Company +" at bounding box center [1184, 91] width 138 height 35
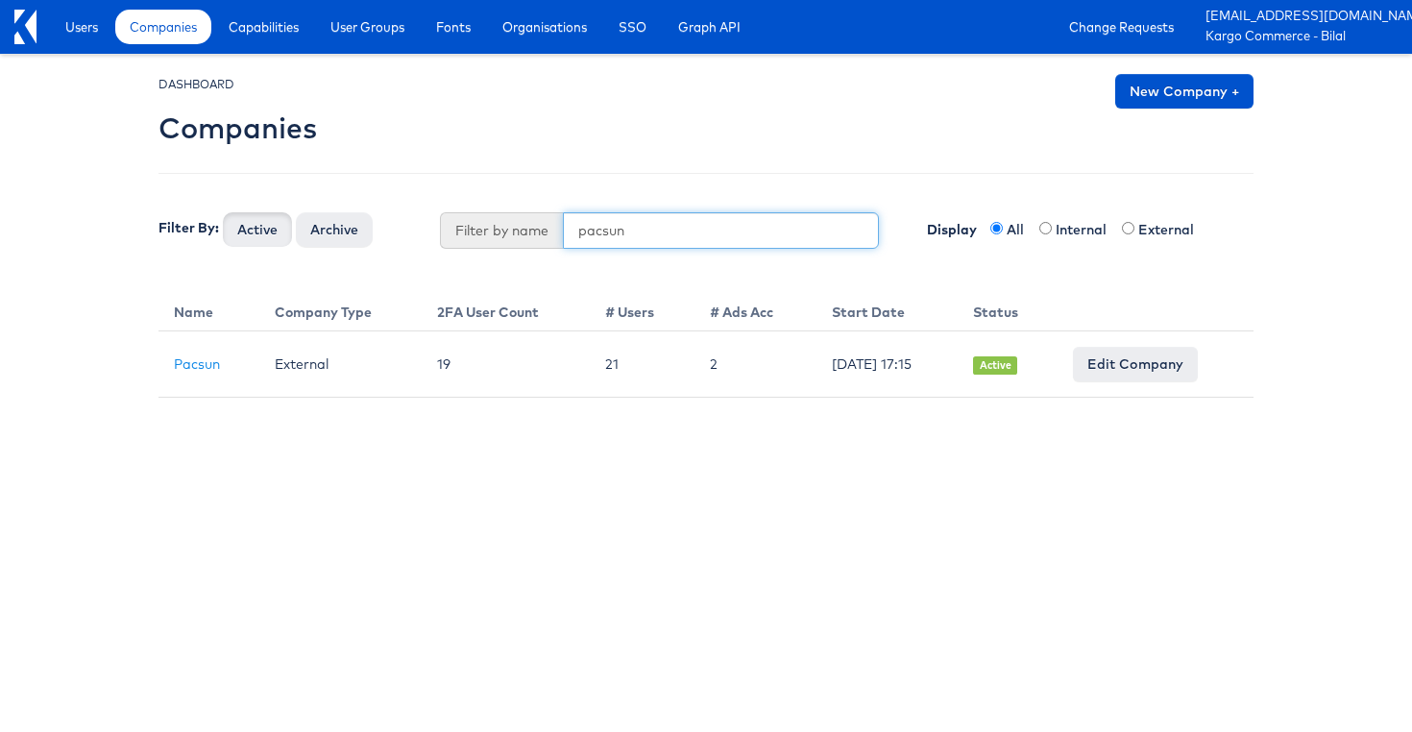
click at [679, 238] on input "pacsun" at bounding box center [721, 230] width 317 height 37
type input "t"
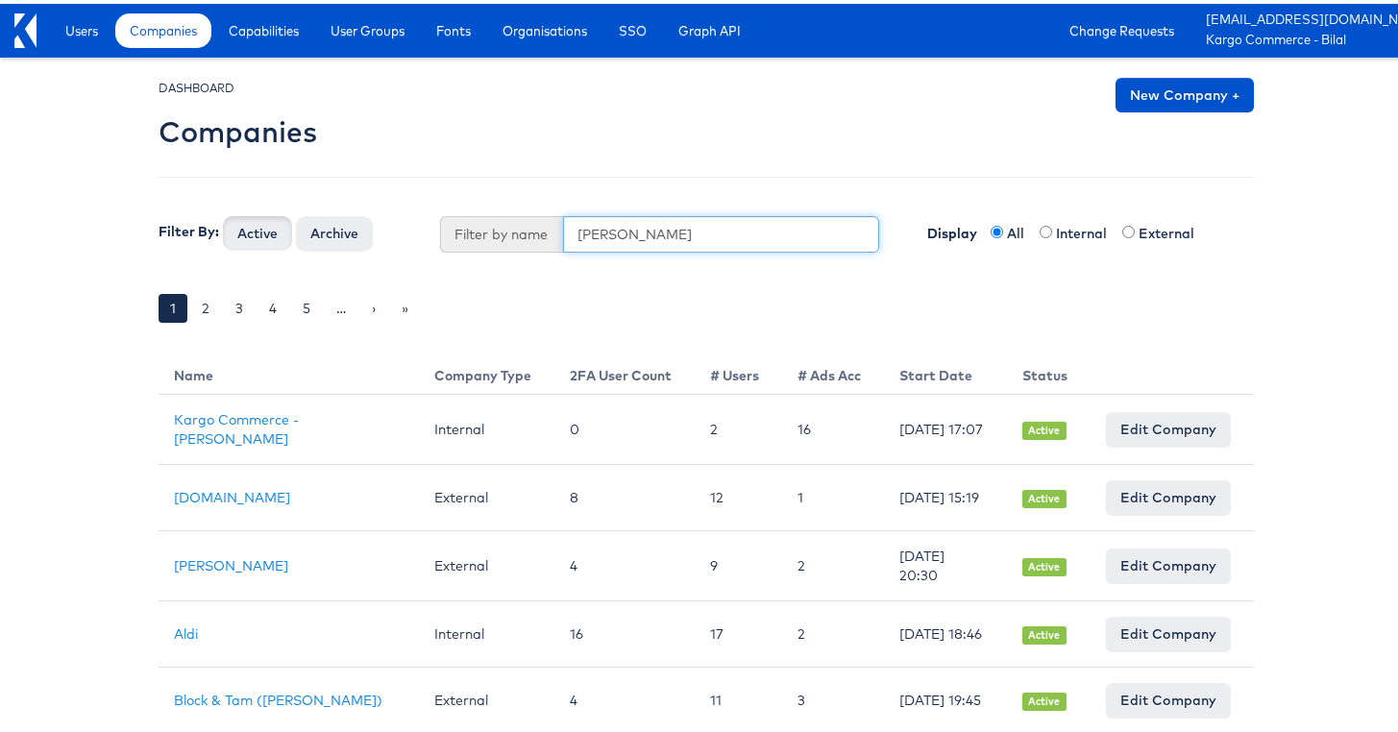
type input "veronica"
click at [223, 212] on button "Active" at bounding box center [257, 229] width 69 height 35
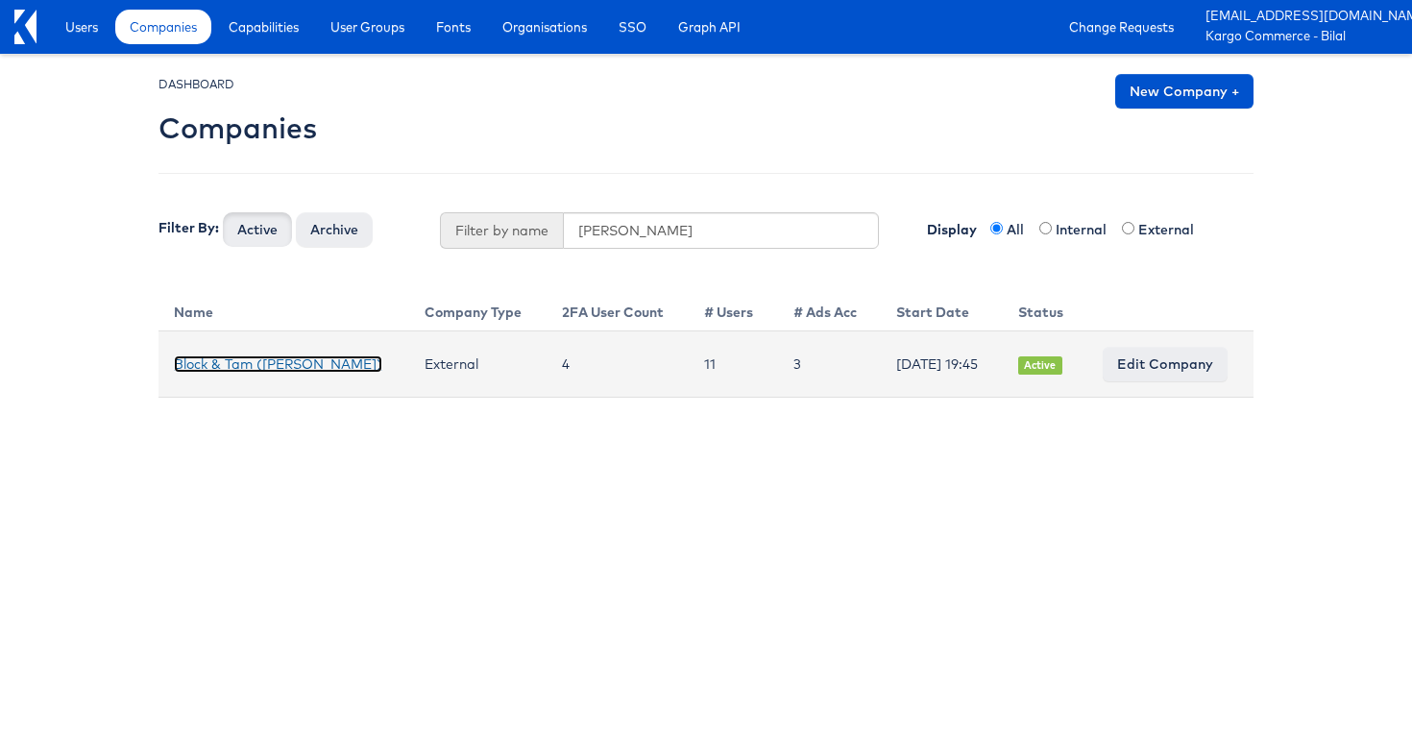
click at [285, 362] on link "Block & Tam (Veronica Beard)" at bounding box center [278, 363] width 208 height 17
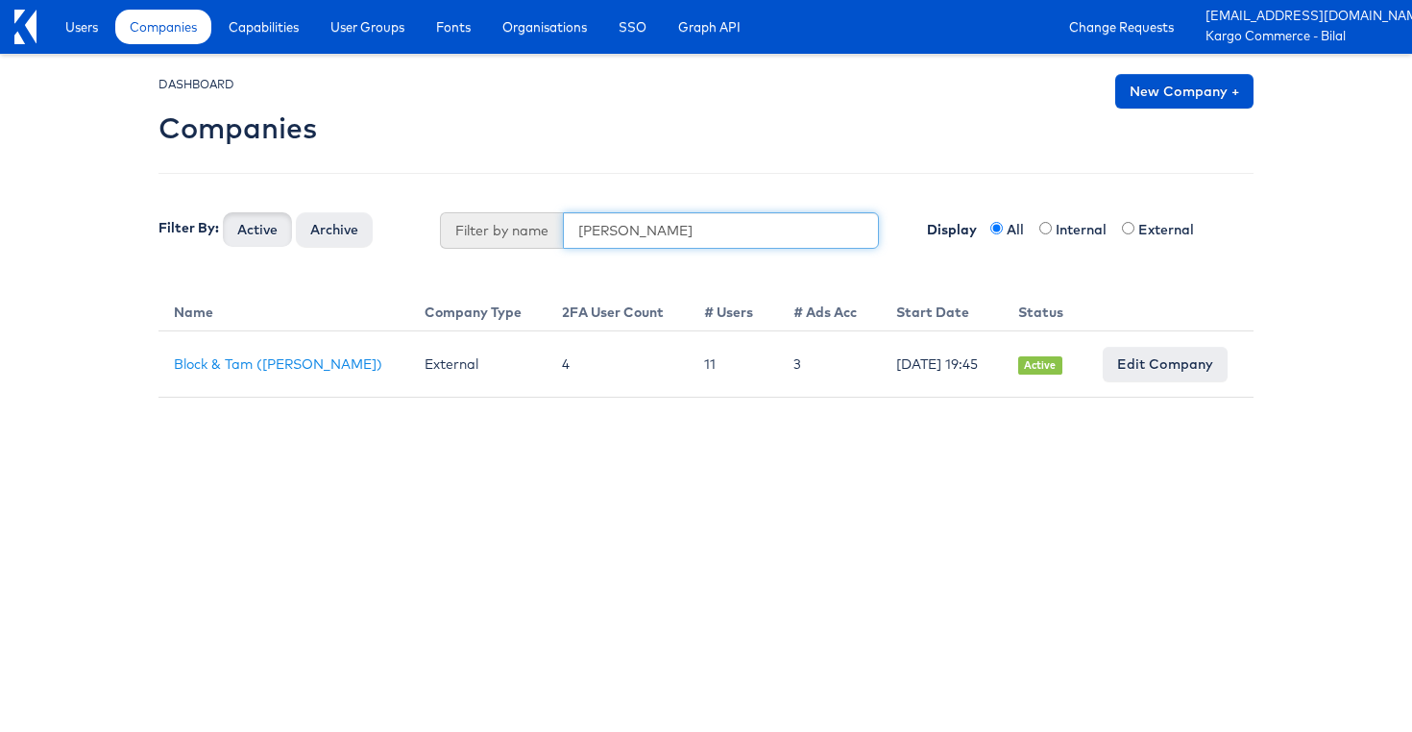
click at [600, 225] on input "veronica" at bounding box center [721, 230] width 317 height 37
click at [223, 212] on button "Active" at bounding box center [257, 229] width 69 height 35
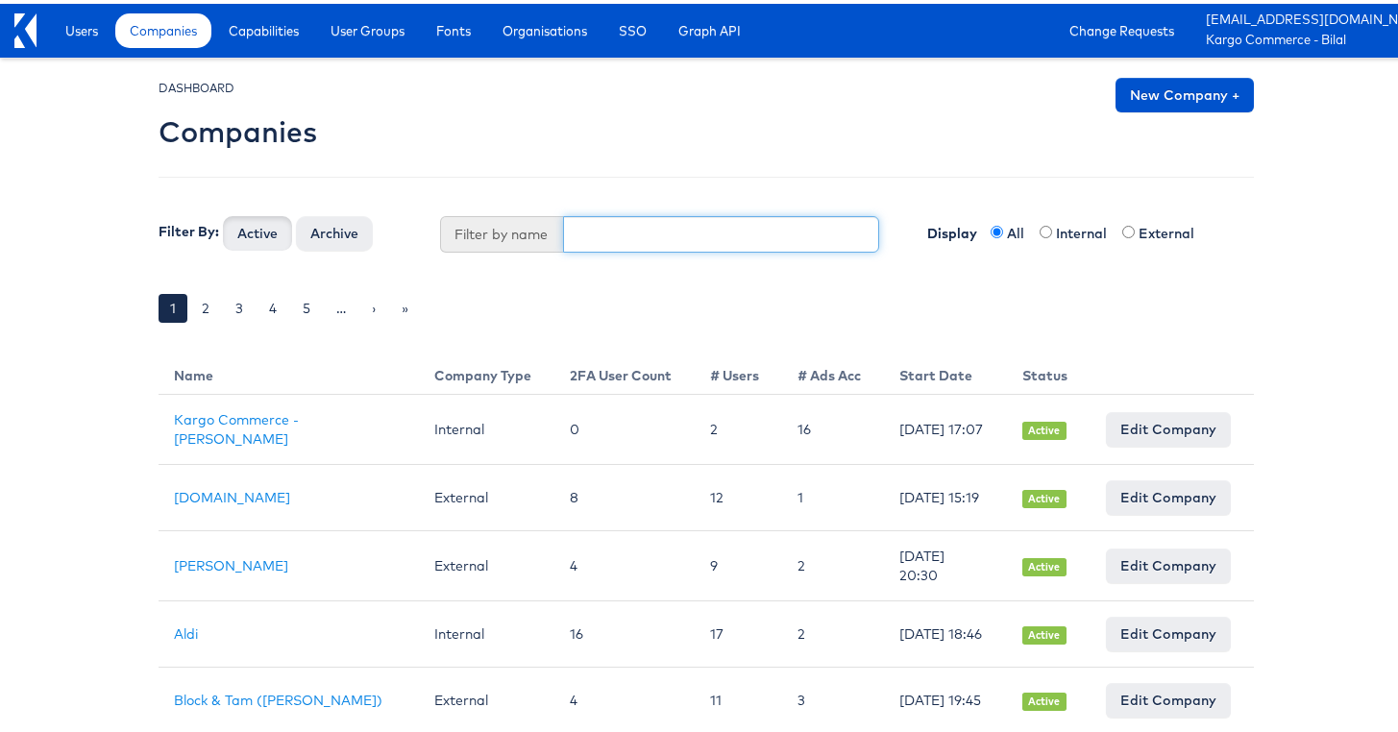
scroll to position [123, 0]
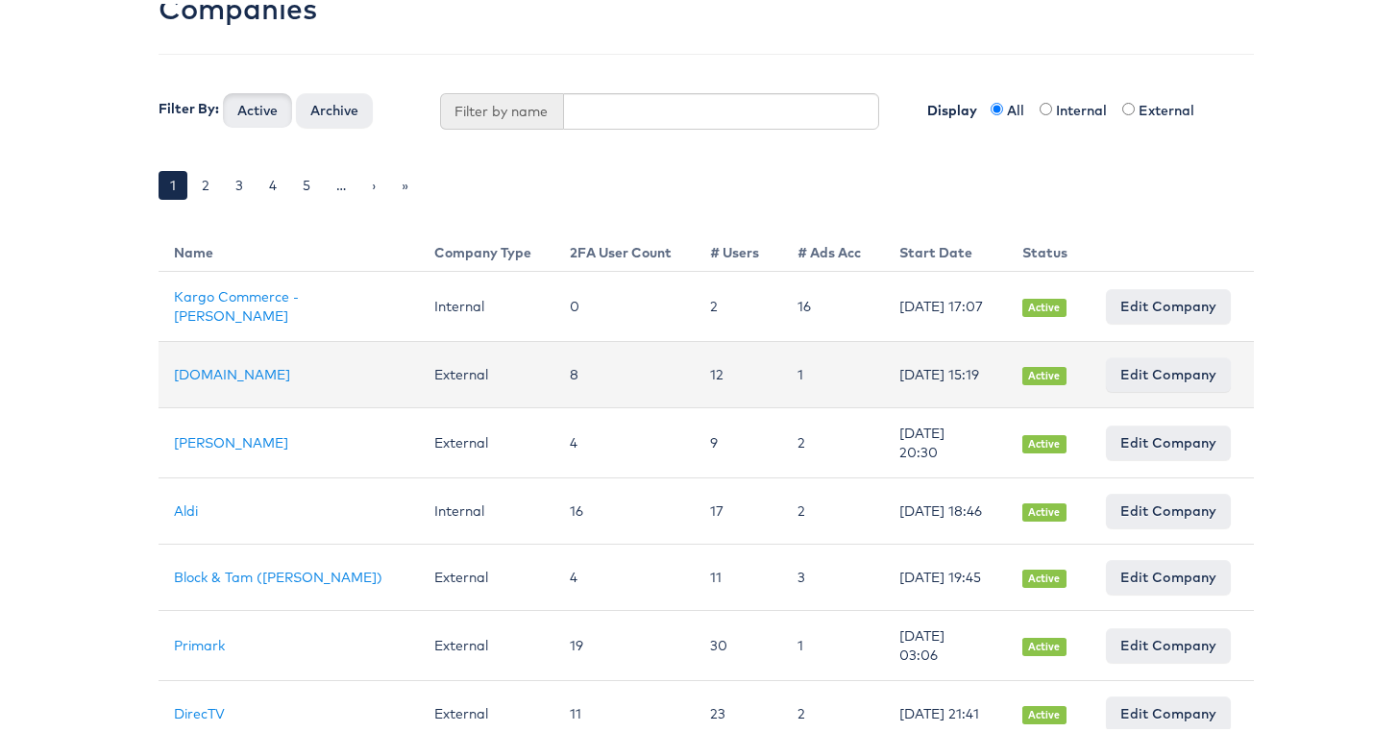
click at [164, 374] on td "Cars.com" at bounding box center [289, 371] width 260 height 66
click at [174, 374] on link "Cars.com" at bounding box center [232, 370] width 116 height 17
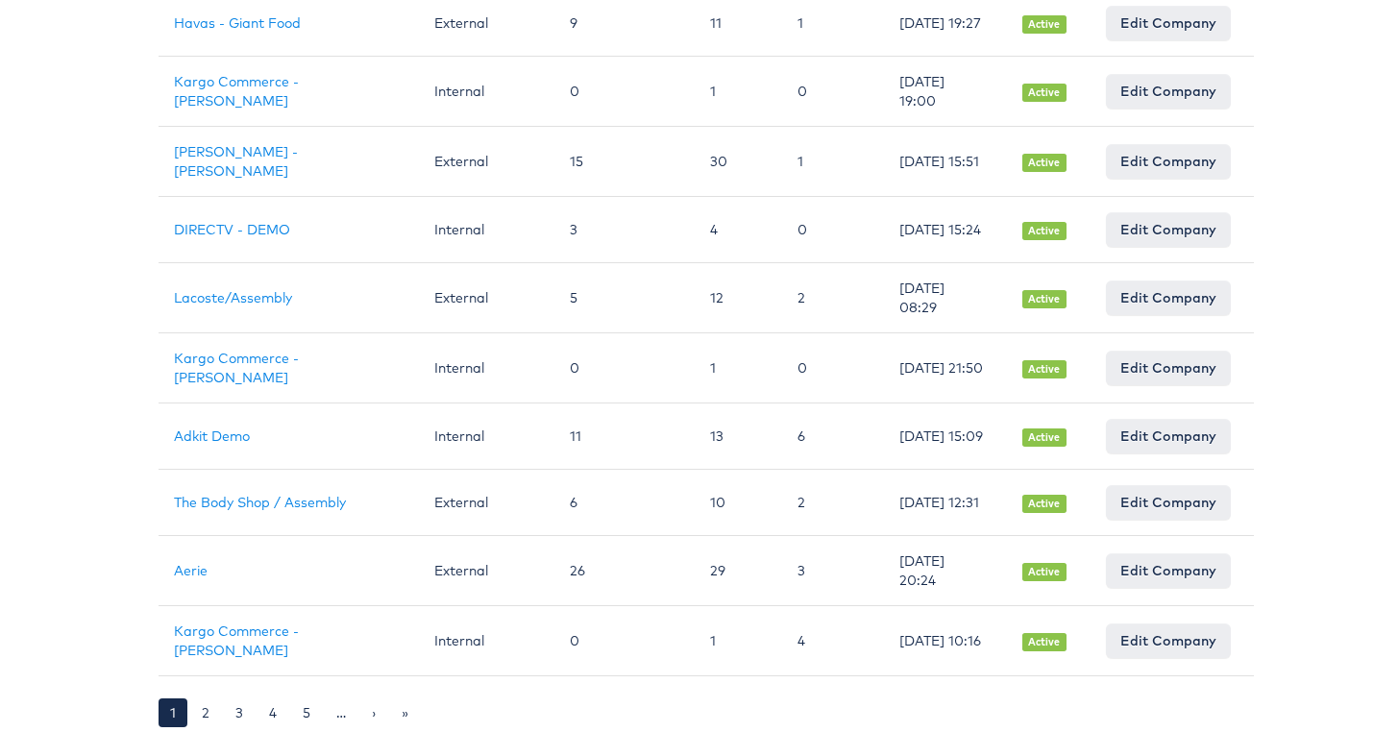
scroll to position [1468, 0]
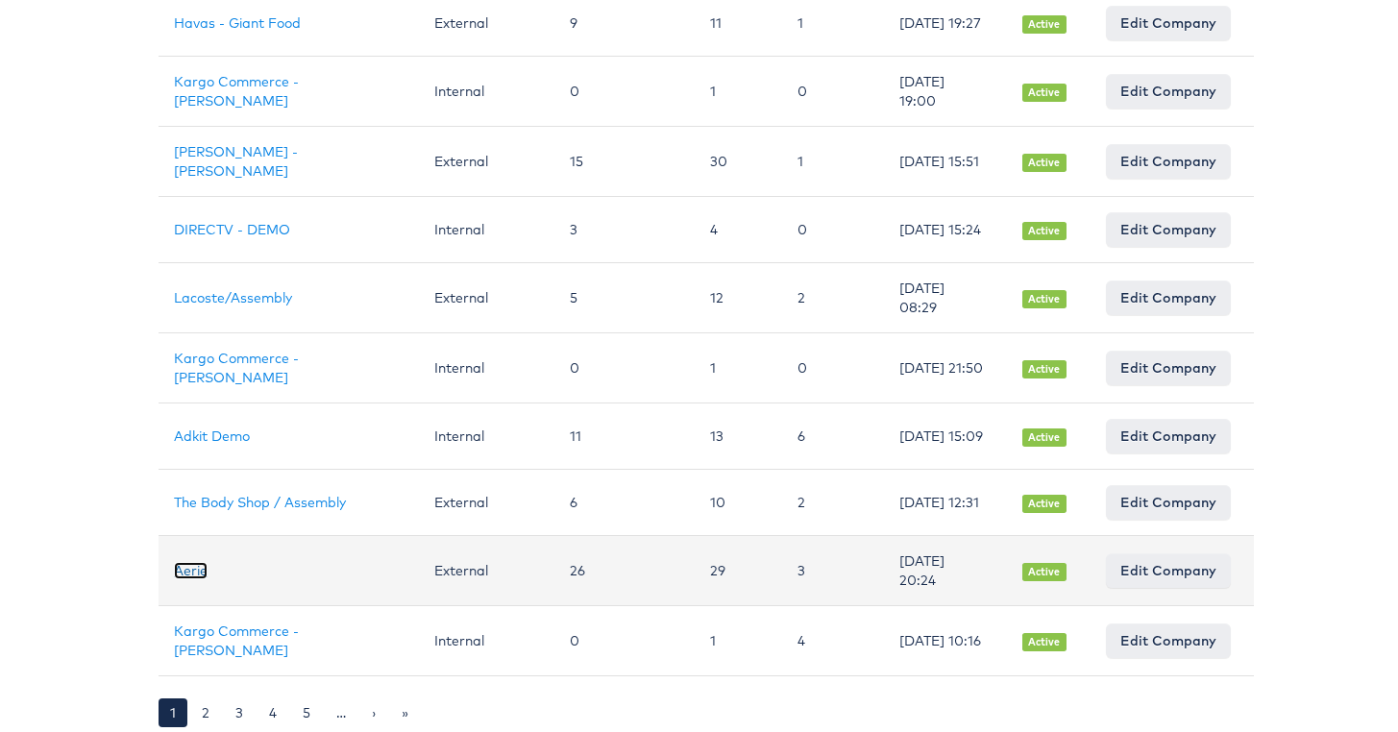
click at [182, 574] on link "Aerie" at bounding box center [191, 566] width 34 height 17
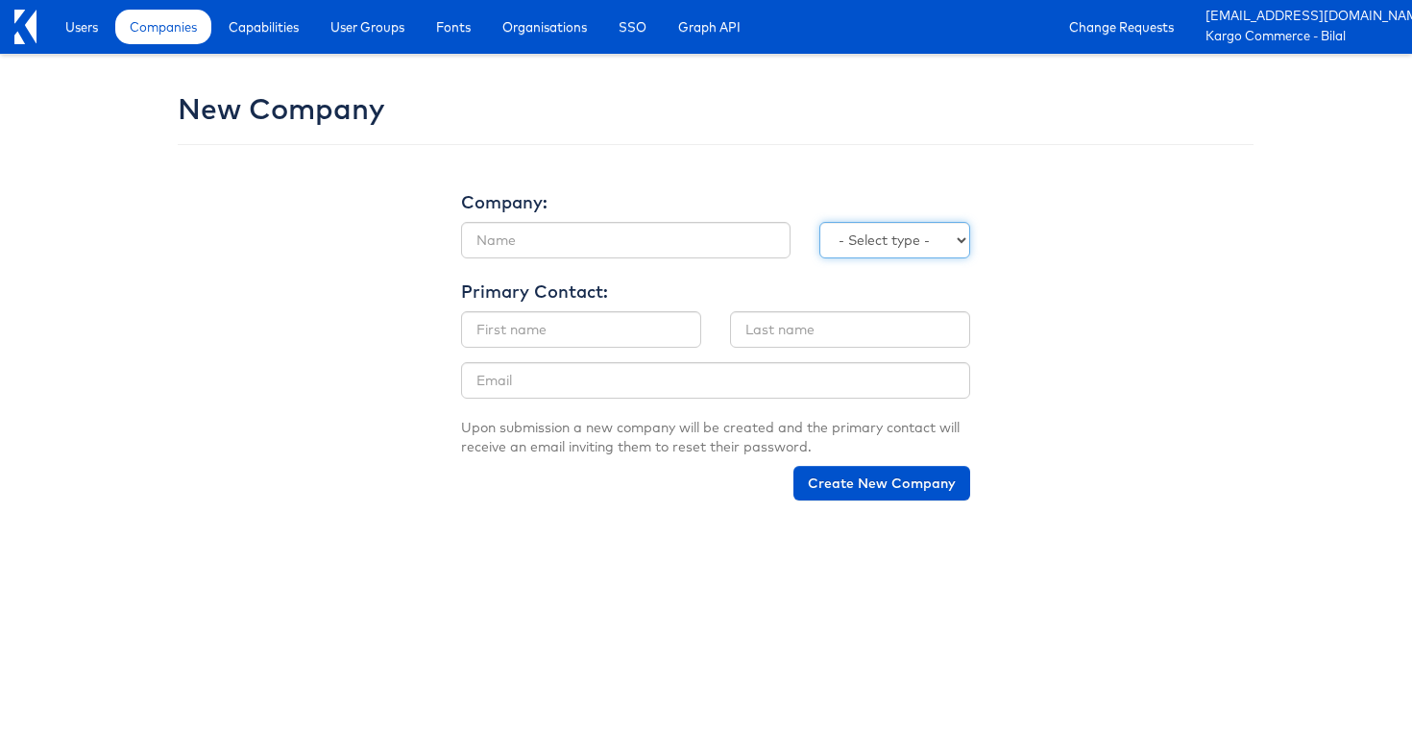
click at [931, 235] on select "- Select type - Internal External" at bounding box center [894, 240] width 151 height 37
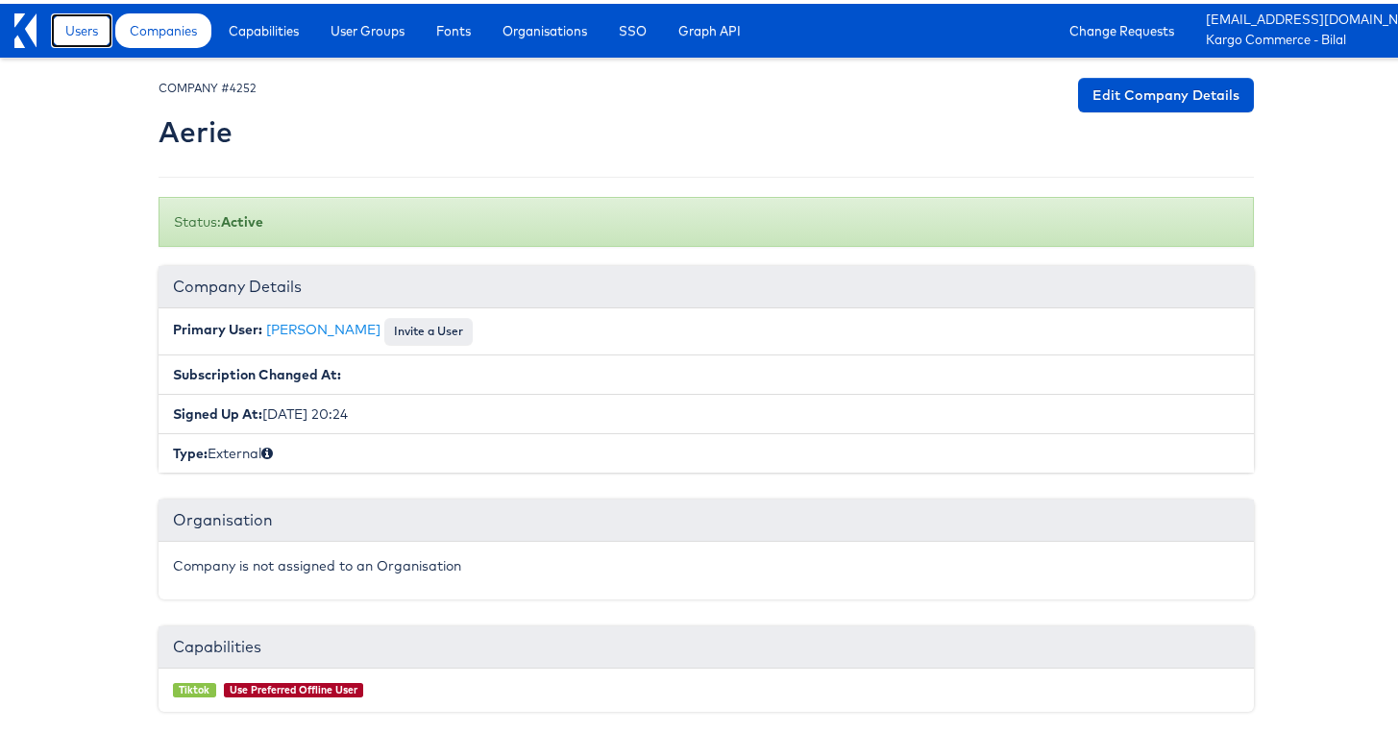
click at [58, 37] on link "Users" at bounding box center [81, 27] width 61 height 35
